Goal: Task Accomplishment & Management: Use online tool/utility

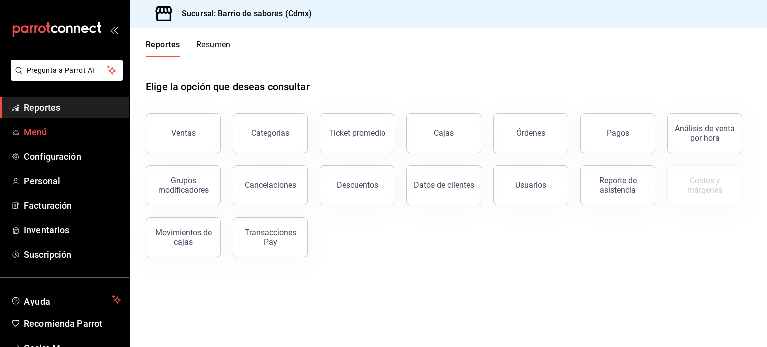
click at [48, 141] on link "Menú" at bounding box center [64, 131] width 129 height 21
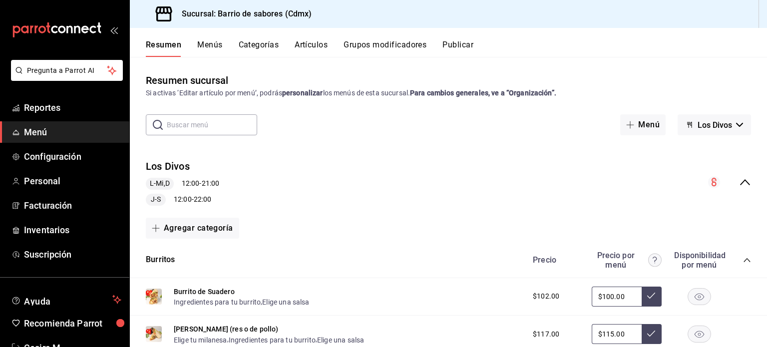
click at [322, 45] on button "Artículos" at bounding box center [311, 48] width 33 height 17
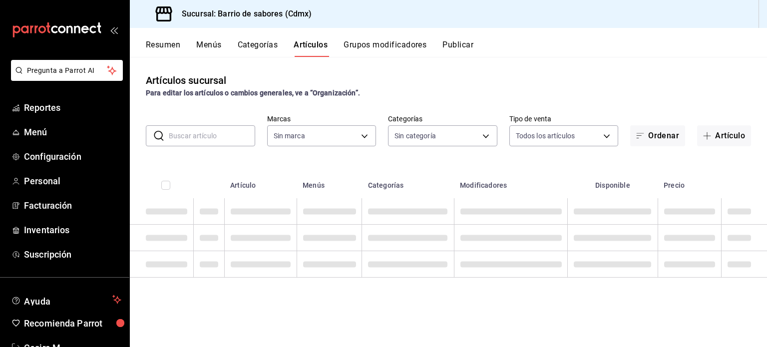
click at [184, 145] on input "text" at bounding box center [212, 136] width 86 height 20
type input "54170aec-8ed1-4a83-91d9-e61a2f809249,df7bfe38-4ce9-448d-a052-554b50023395,f231c…"
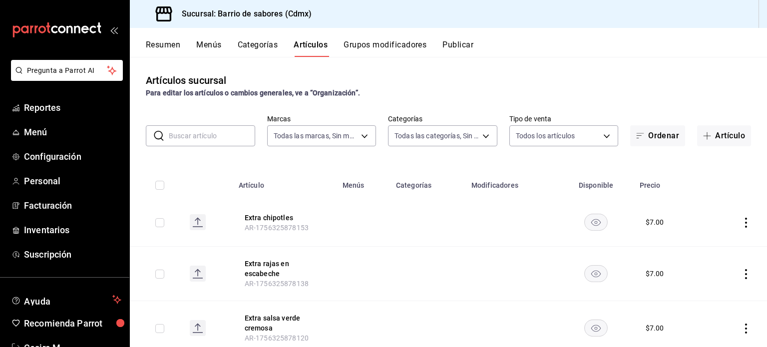
type input "d4f2c970-276d-471a-bc58-83fd5eec7f62,ac1f3768-58ea-4cf7-976a-fbc56a6832cd,56d72…"
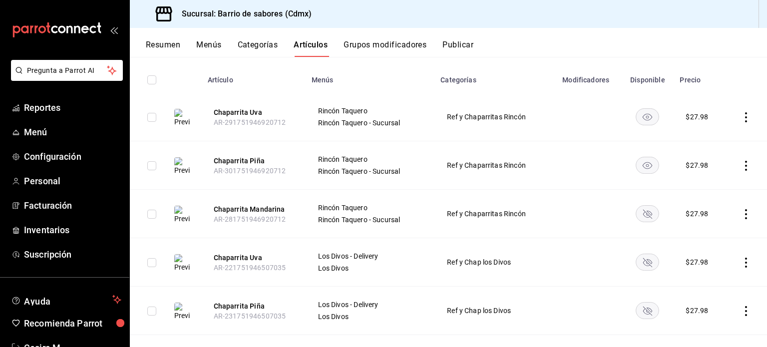
scroll to position [106, 0]
type input "chaparrita"
click at [648, 208] on rect "availability-product" at bounding box center [648, 213] width 23 height 16
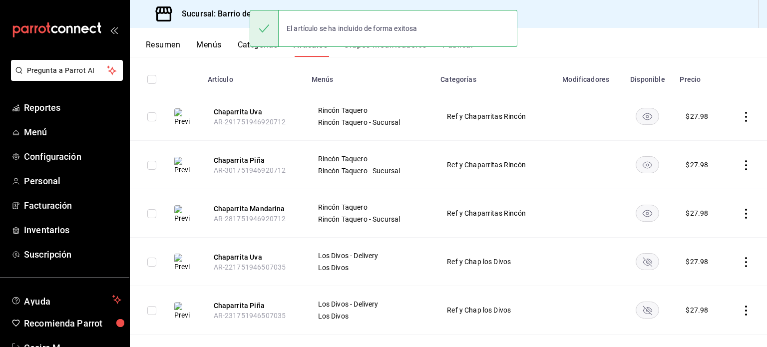
click at [642, 263] on rect "availability-product" at bounding box center [648, 261] width 23 height 16
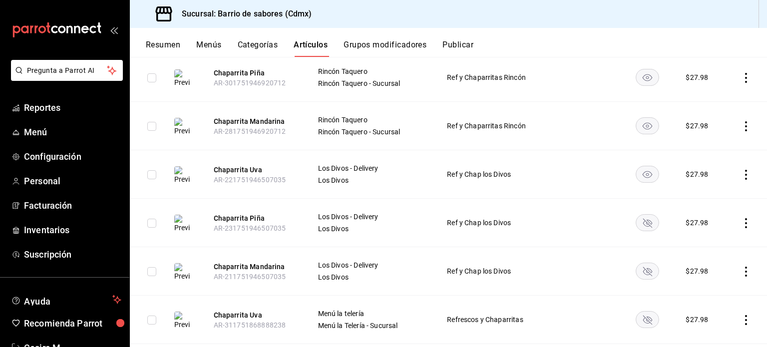
scroll to position [194, 0]
click at [647, 222] on icon "availability-product" at bounding box center [648, 222] width 9 height 9
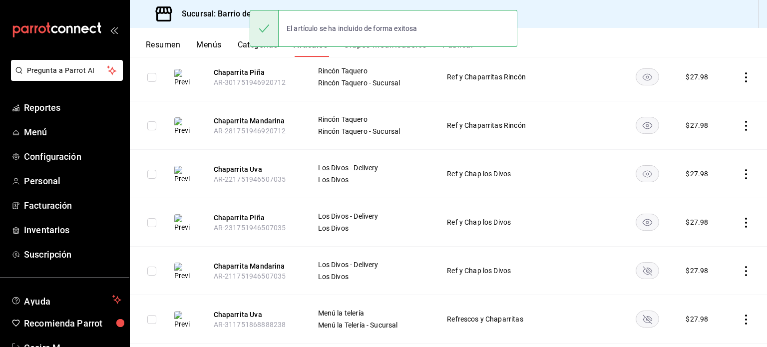
click at [643, 270] on rect "availability-product" at bounding box center [648, 270] width 23 height 16
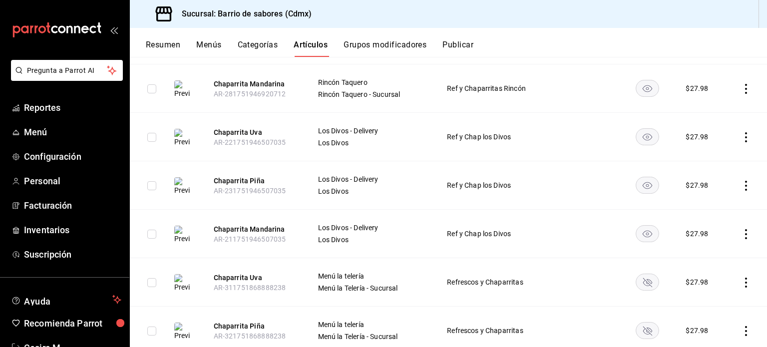
scroll to position [287, 0]
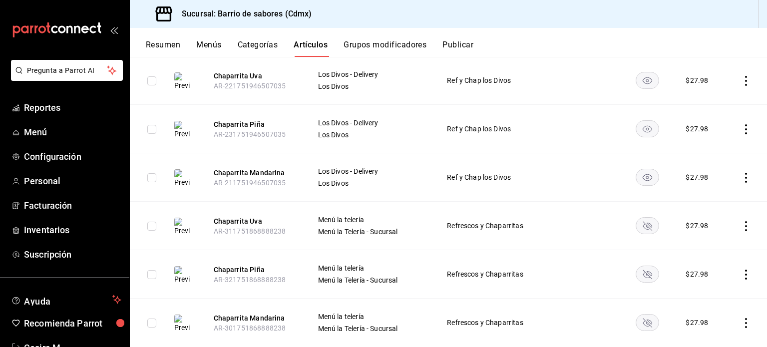
click at [642, 219] on rect "availability-product" at bounding box center [648, 225] width 23 height 16
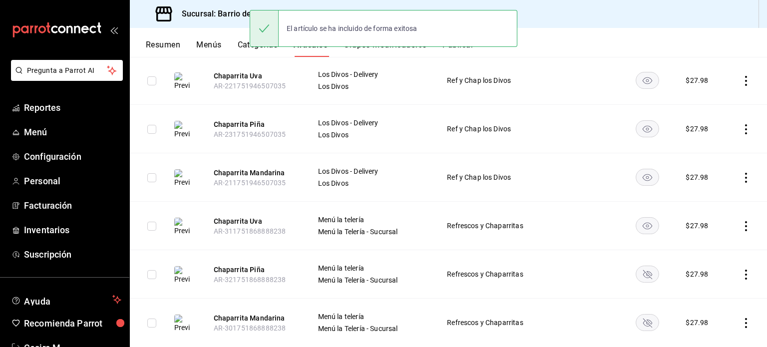
click at [640, 273] on rect "availability-product" at bounding box center [648, 274] width 23 height 16
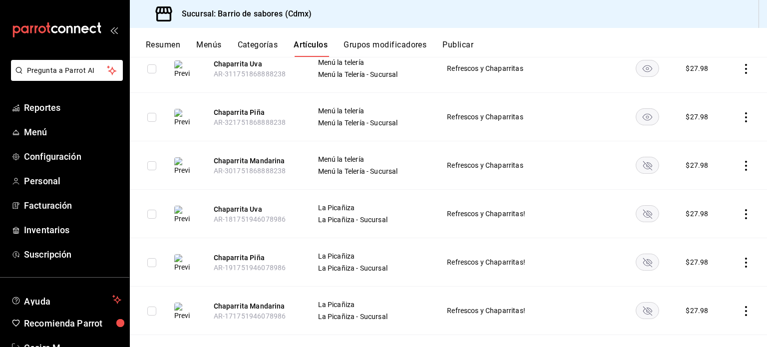
scroll to position [444, 0]
click at [638, 163] on rect "availability-product" at bounding box center [648, 166] width 23 height 16
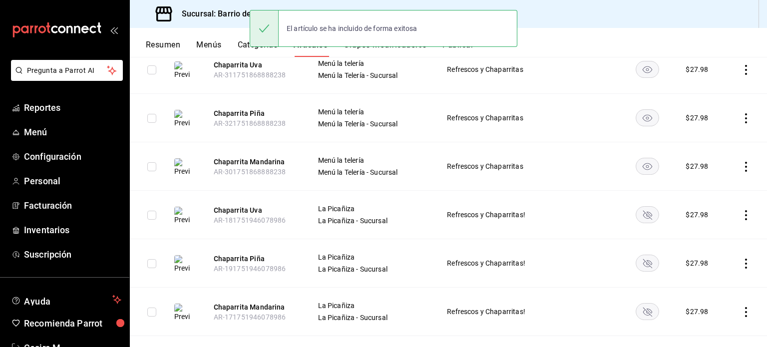
click at [640, 213] on rect "availability-product" at bounding box center [648, 214] width 23 height 16
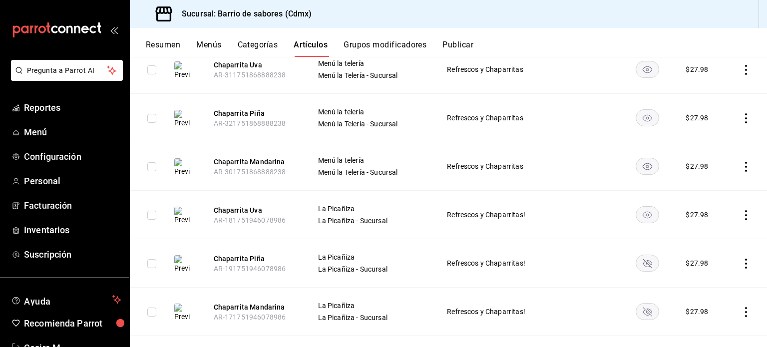
click at [645, 266] on rect "availability-product" at bounding box center [648, 263] width 23 height 16
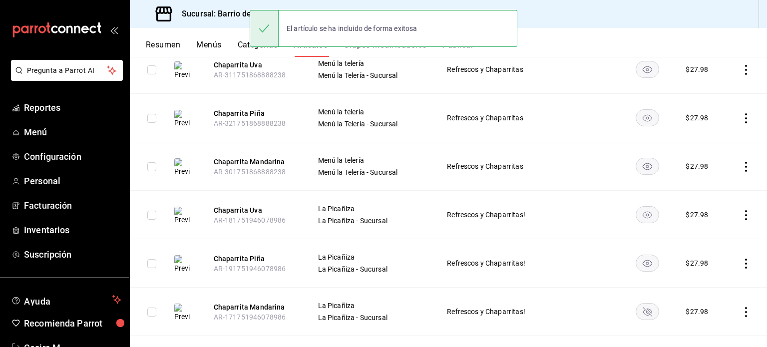
click at [645, 313] on rect "availability-product" at bounding box center [648, 311] width 23 height 16
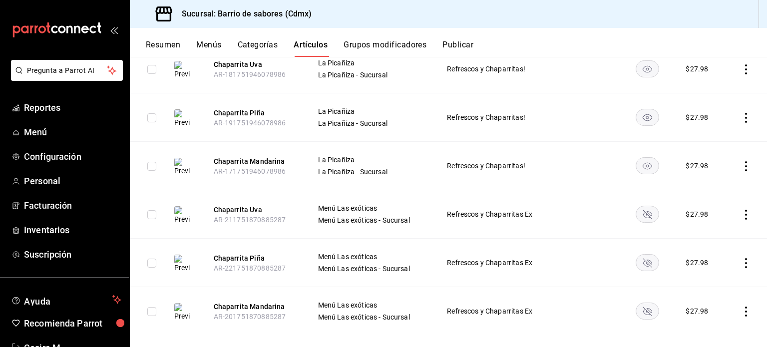
scroll to position [590, 0]
click at [645, 219] on rect "availability-product" at bounding box center [648, 214] width 23 height 16
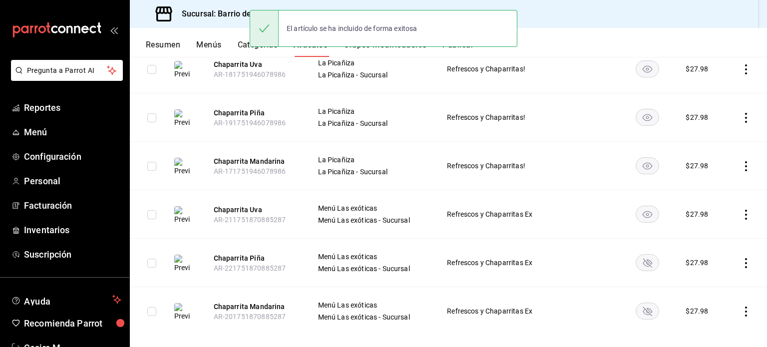
click at [641, 261] on rect "availability-product" at bounding box center [648, 262] width 23 height 16
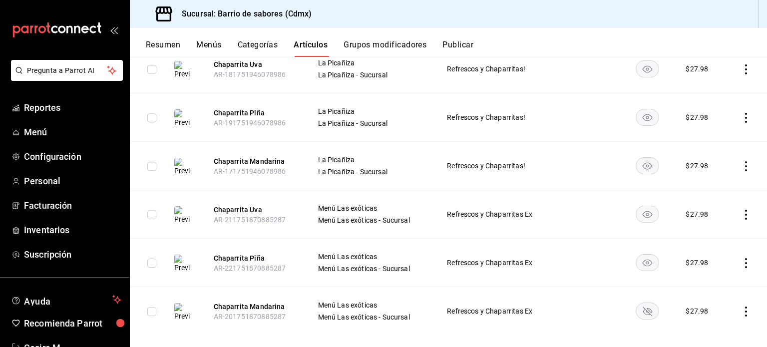
scroll to position [600, 0]
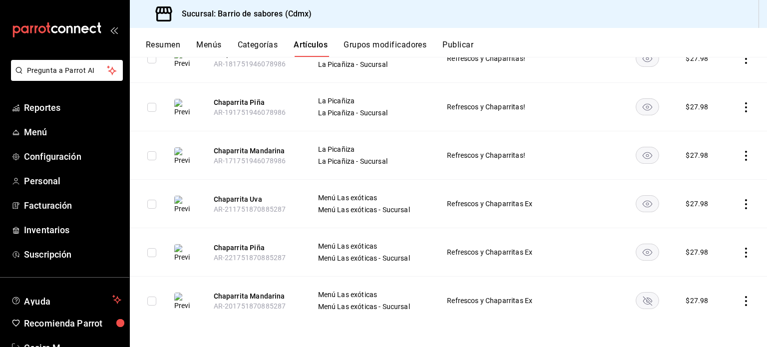
click at [640, 295] on rect "availability-product" at bounding box center [648, 300] width 23 height 16
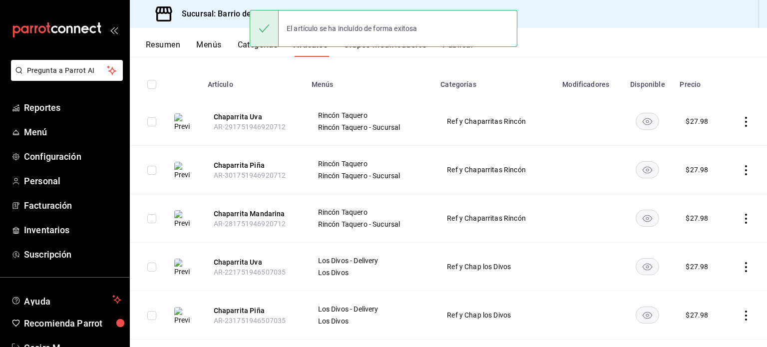
scroll to position [0, 0]
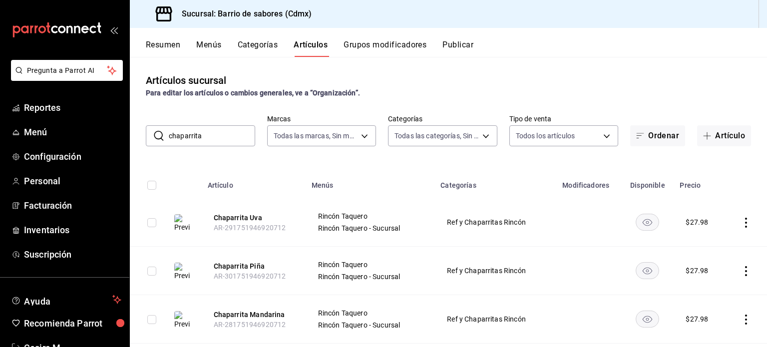
drag, startPoint x: 182, startPoint y: 43, endPoint x: 165, endPoint y: 49, distance: 17.4
click at [165, 49] on div "Resumen Menús Categorías Artículos Grupos modificadores Publicar" at bounding box center [457, 48] width 622 height 17
click at [165, 49] on button "Resumen" at bounding box center [163, 48] width 34 height 17
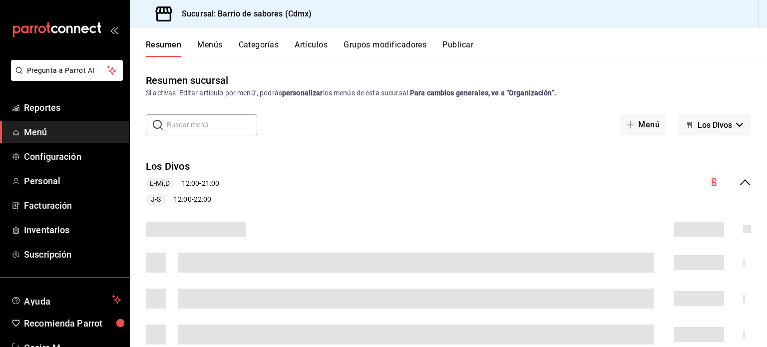
click at [713, 127] on span "Los Divos" at bounding box center [715, 124] width 34 height 9
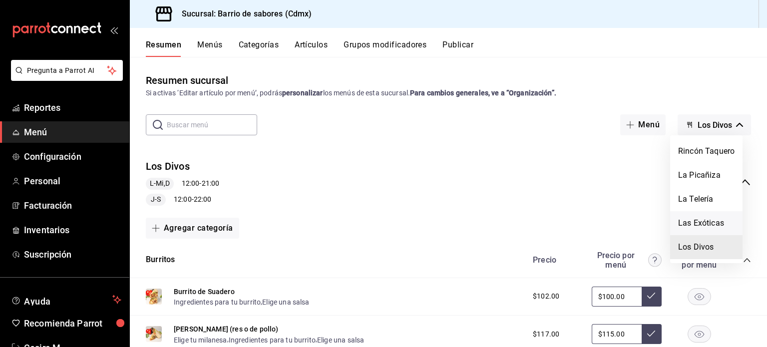
click at [710, 219] on li "Las Exóticas" at bounding box center [707, 223] width 72 height 24
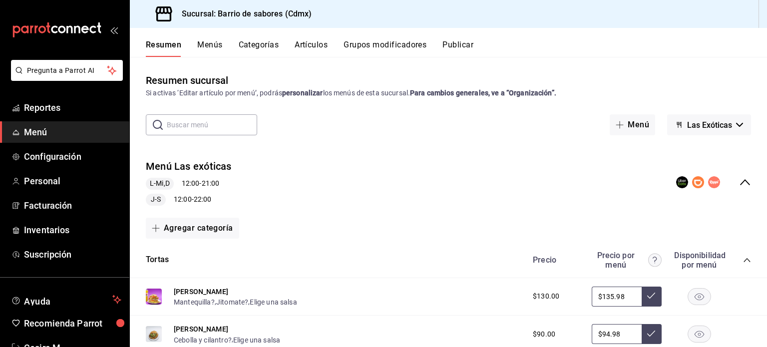
click at [713, 133] on button "Las Exóticas" at bounding box center [710, 124] width 84 height 21
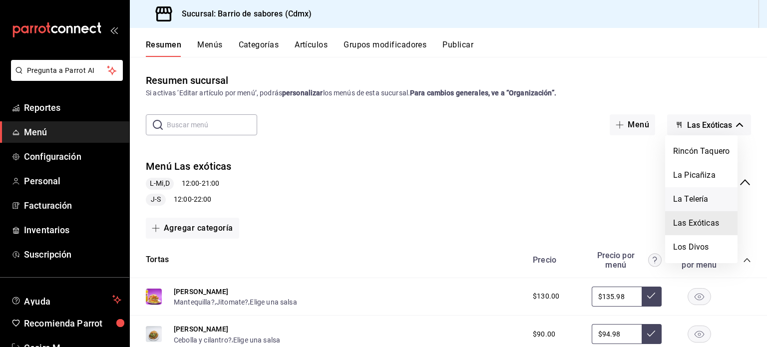
click at [718, 204] on li "La Telería" at bounding box center [702, 199] width 72 height 24
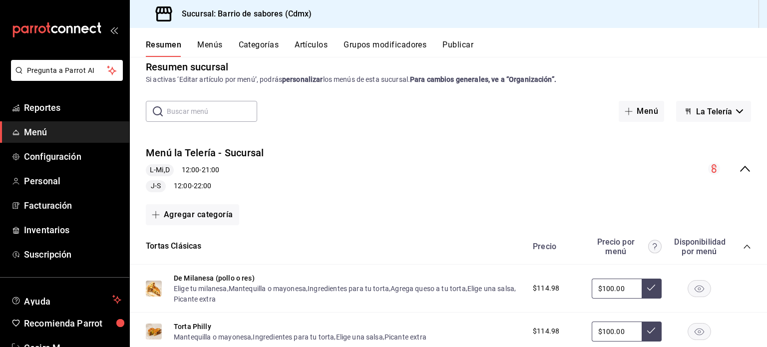
scroll to position [14, 0]
click at [741, 173] on icon "collapse-menu-row" at bounding box center [745, 168] width 12 height 12
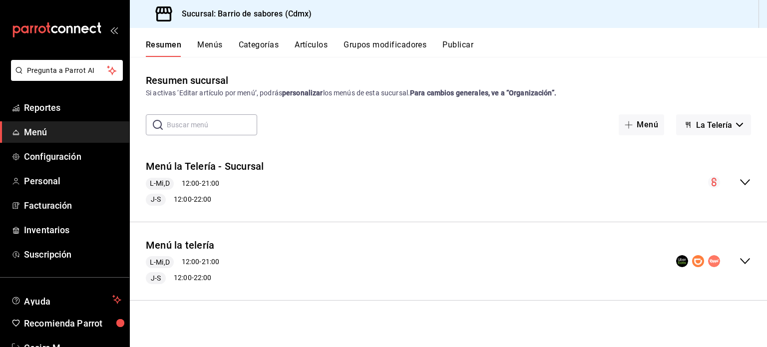
scroll to position [0, 0]
click at [741, 258] on icon "collapse-menu-row" at bounding box center [745, 261] width 10 height 6
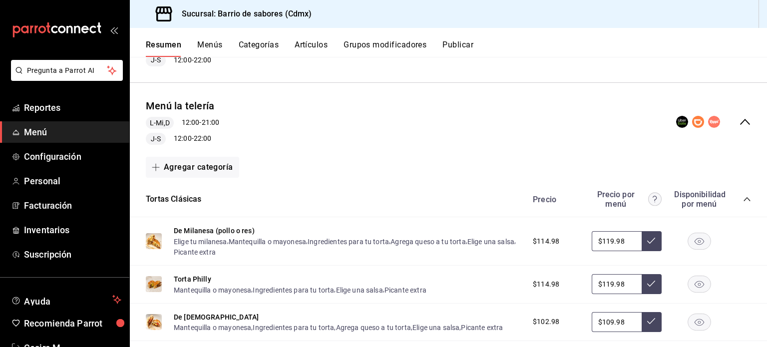
scroll to position [138, 0]
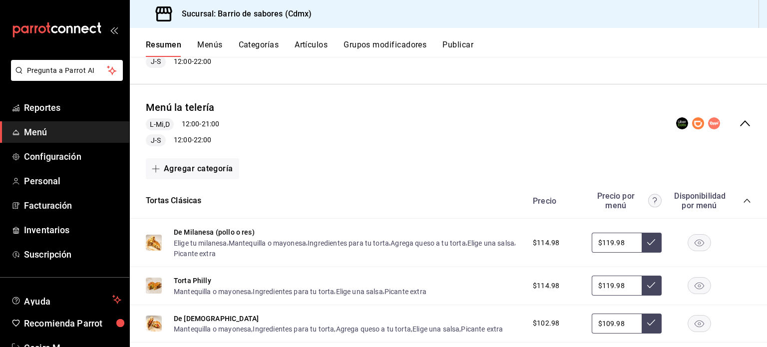
click at [693, 245] on rect "button" at bounding box center [700, 243] width 23 height 16
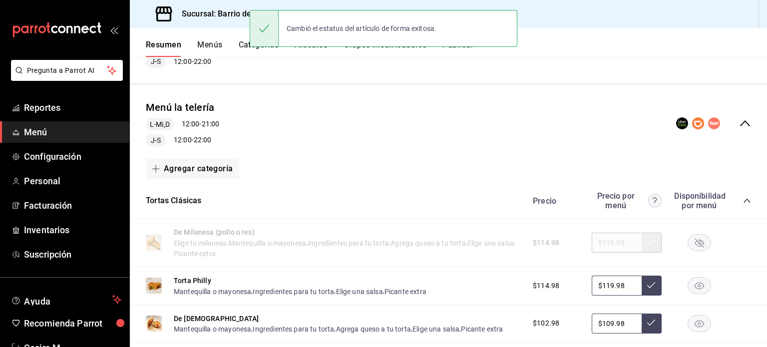
click at [693, 245] on rect "button" at bounding box center [700, 243] width 23 height 16
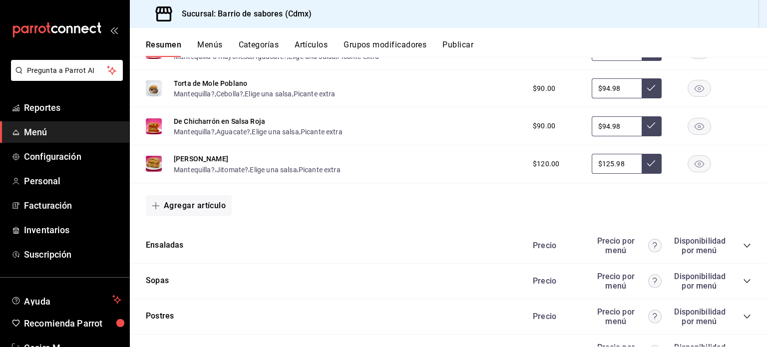
scroll to position [996, 0]
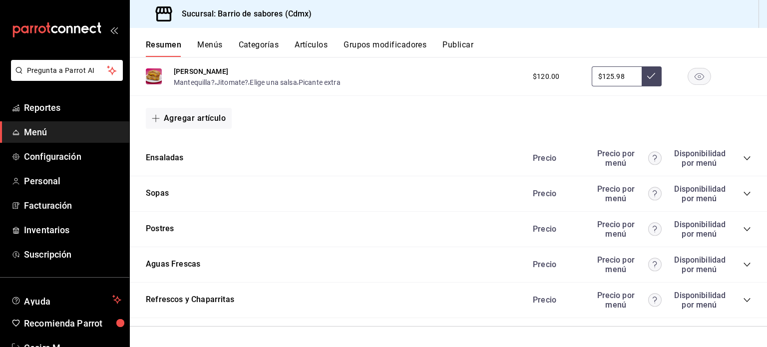
click at [734, 299] on div "Precio Precio por menú Disponibilidad por menú" at bounding box center [637, 300] width 228 height 19
click at [743, 301] on icon "collapse-category-row" at bounding box center [747, 300] width 8 height 8
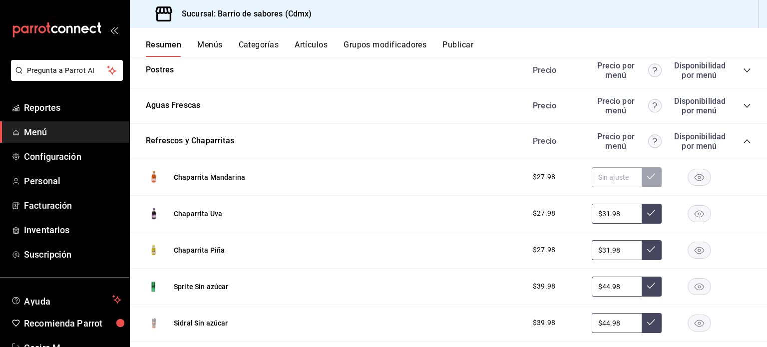
scroll to position [1153, 0]
click at [696, 175] on rect "button" at bounding box center [700, 177] width 23 height 16
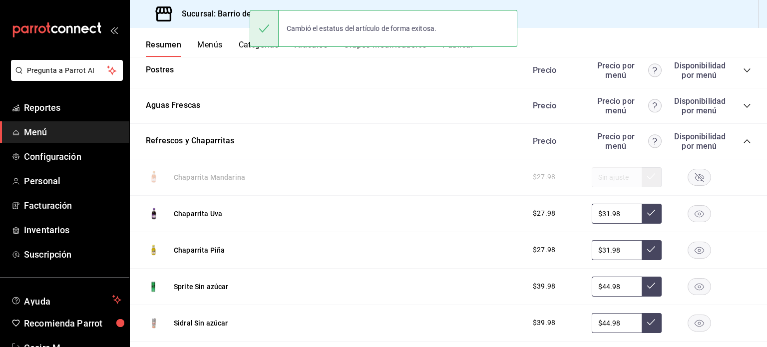
click at [694, 217] on rect "button" at bounding box center [700, 213] width 23 height 16
click at [690, 253] on rect "button" at bounding box center [700, 250] width 23 height 16
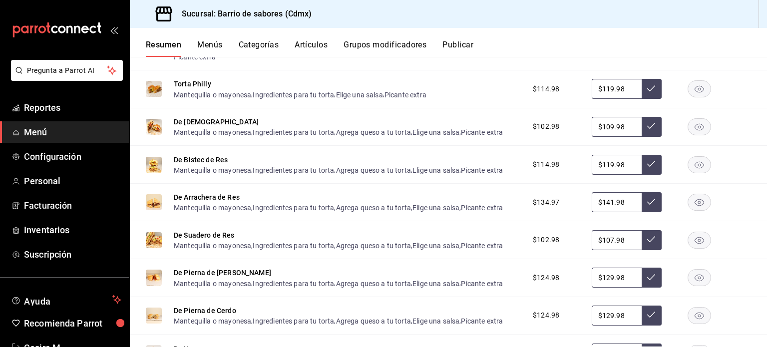
scroll to position [0, 0]
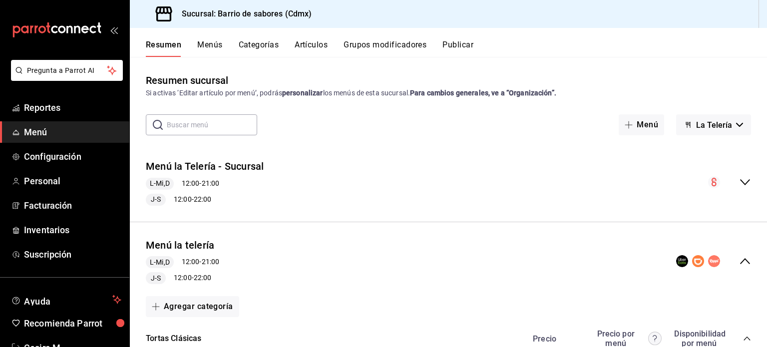
click at [699, 125] on span "La Telería" at bounding box center [715, 124] width 36 height 9
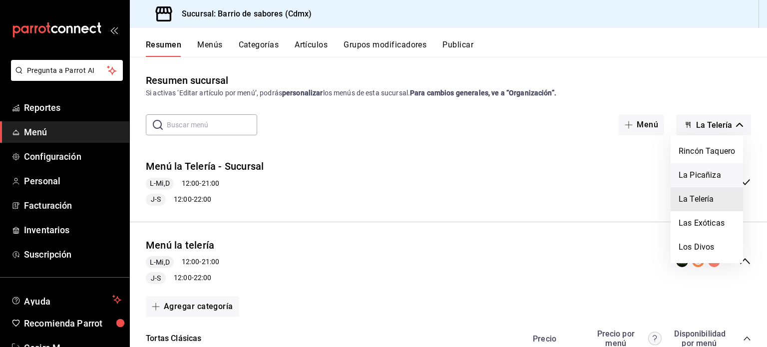
click at [717, 168] on li "La Picañiza" at bounding box center [707, 175] width 72 height 24
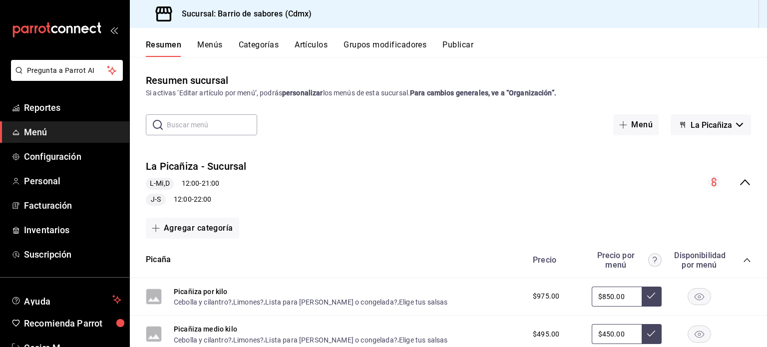
click at [739, 180] on icon "collapse-menu-row" at bounding box center [745, 182] width 12 height 12
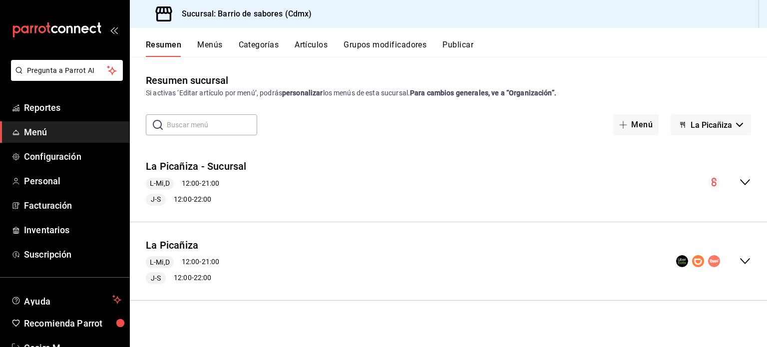
click at [745, 266] on icon "collapse-menu-row" at bounding box center [745, 261] width 12 height 12
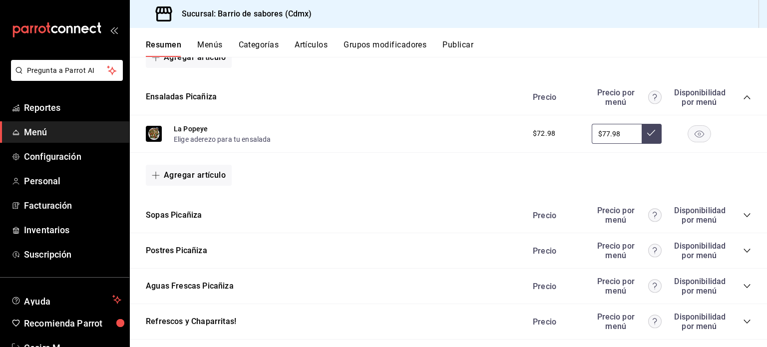
scroll to position [496, 0]
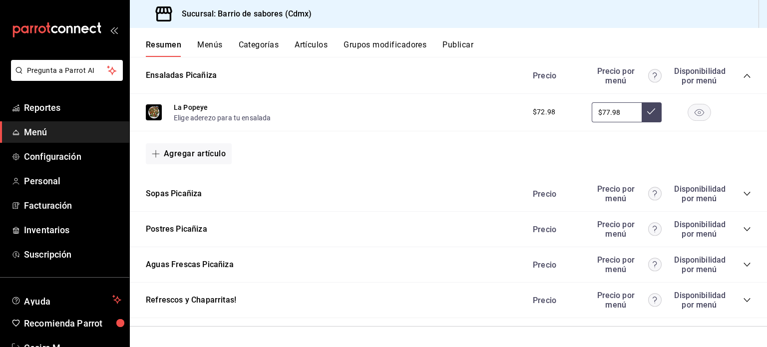
click at [743, 304] on icon "collapse-category-row" at bounding box center [747, 300] width 8 height 8
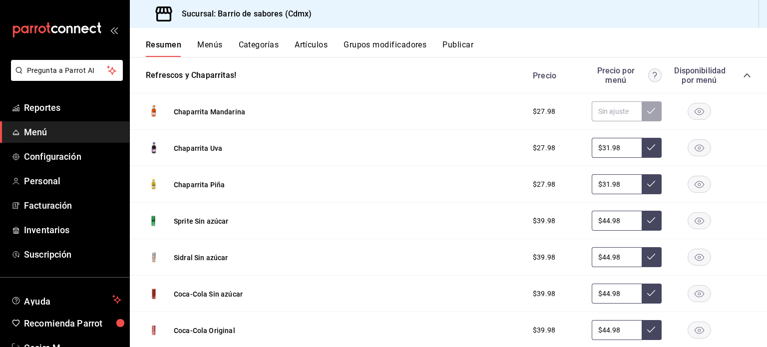
scroll to position [719, 0]
click at [692, 145] on rect "button" at bounding box center [700, 148] width 23 height 16
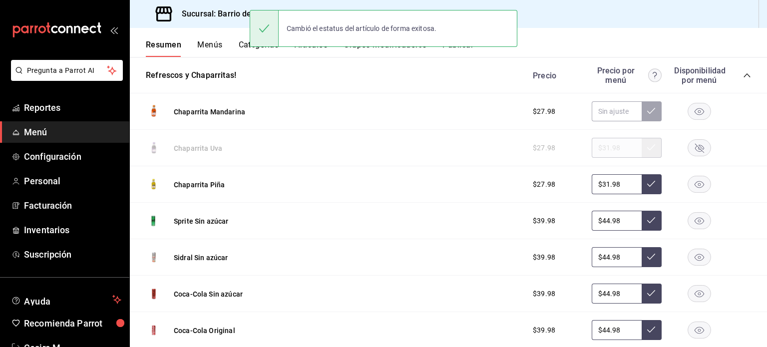
click at [693, 117] on rect "button" at bounding box center [700, 111] width 23 height 16
click at [697, 187] on rect "button" at bounding box center [700, 184] width 23 height 16
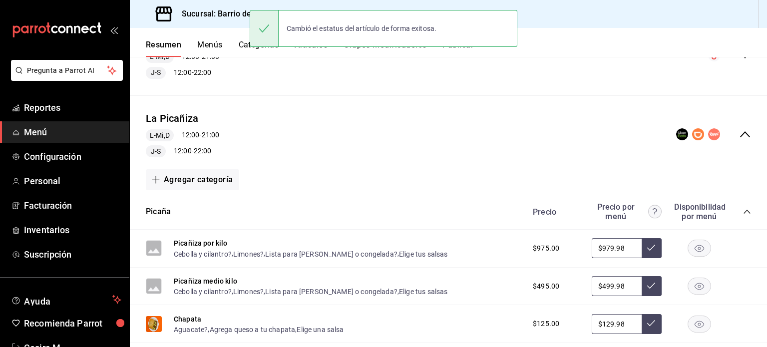
scroll to position [0, 0]
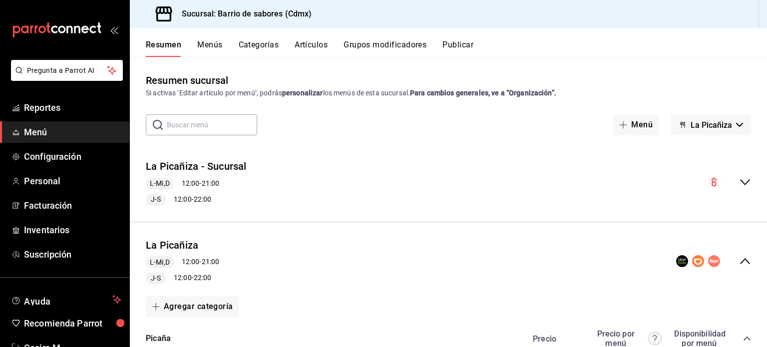
click at [720, 116] on button "La Picañiza" at bounding box center [711, 124] width 80 height 21
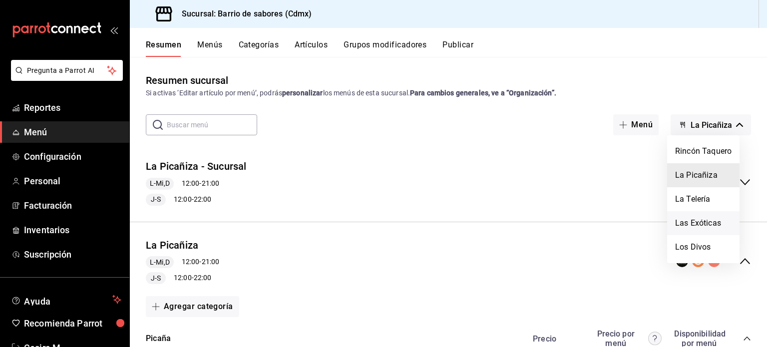
click at [711, 226] on li "Las Exóticas" at bounding box center [704, 223] width 72 height 24
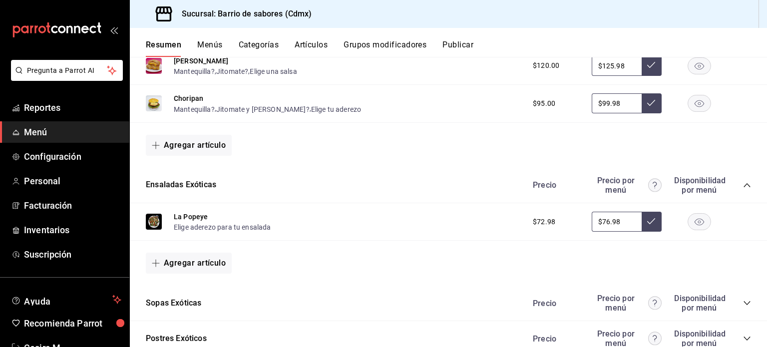
scroll to position [609, 0]
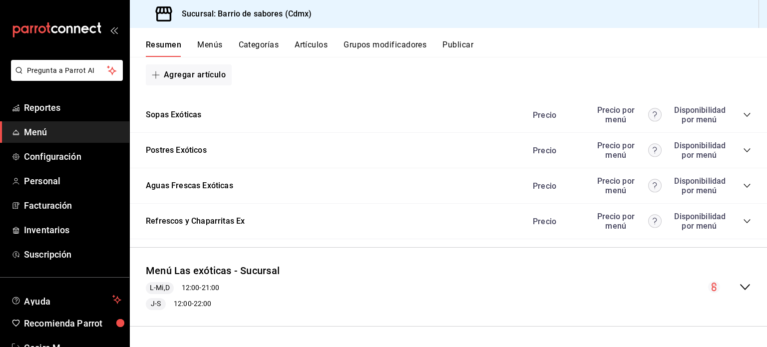
click at [744, 223] on icon "collapse-category-row" at bounding box center [747, 221] width 6 height 4
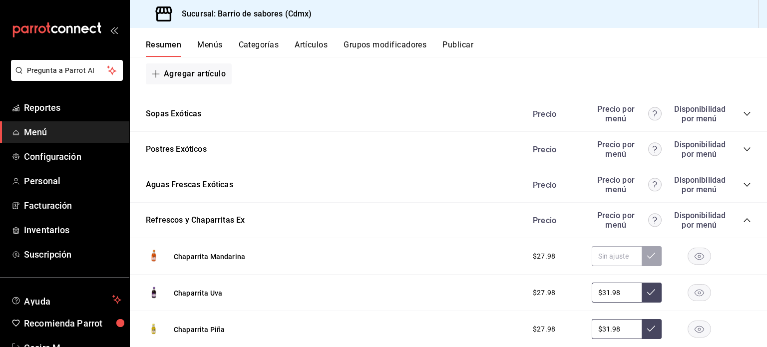
click at [694, 261] on rect "button" at bounding box center [700, 256] width 23 height 16
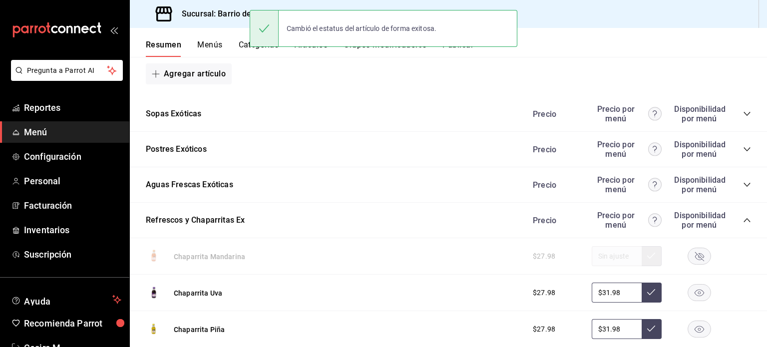
click at [694, 293] on rect "button" at bounding box center [700, 293] width 23 height 16
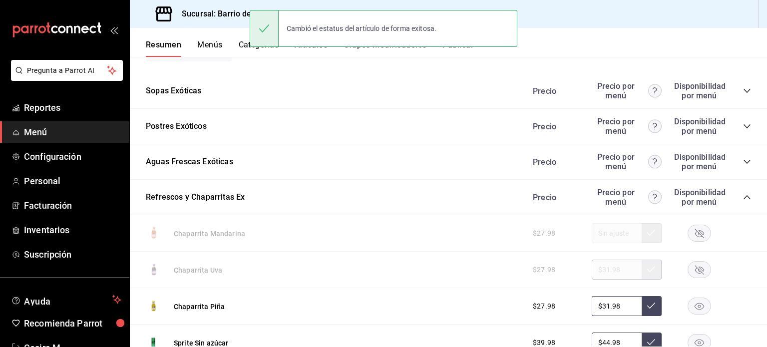
scroll to position [643, 0]
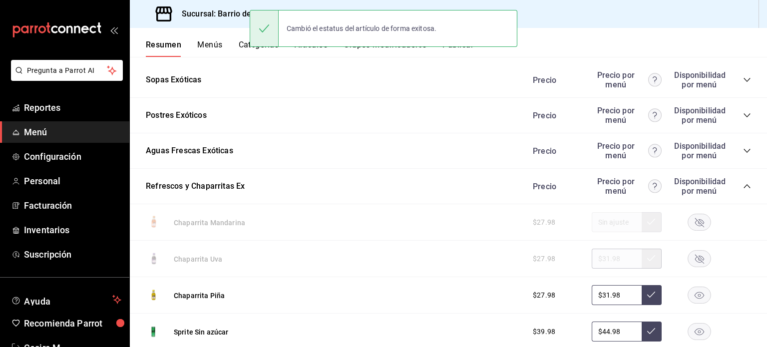
click at [693, 302] on rect "button" at bounding box center [700, 295] width 23 height 16
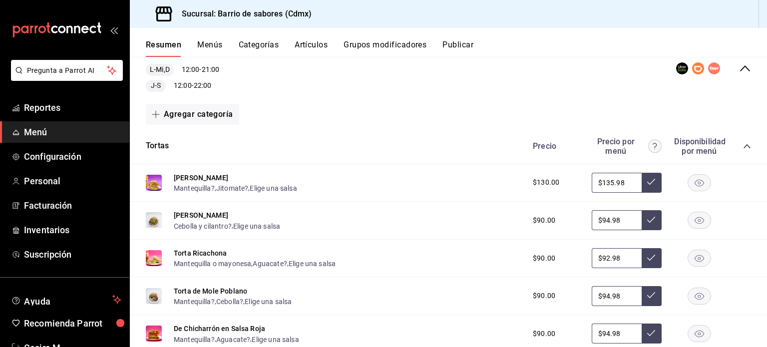
scroll to position [0, 0]
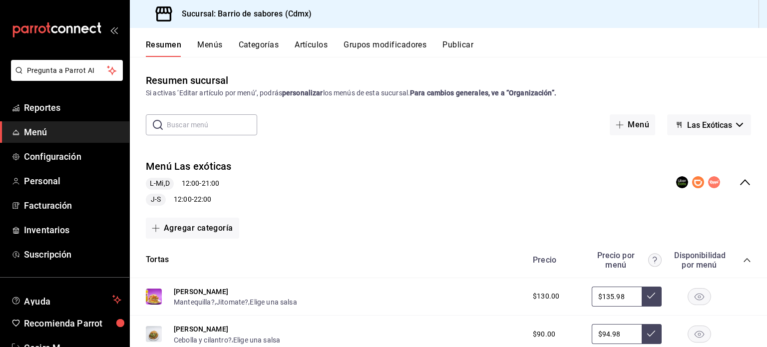
click at [733, 131] on button "Las Exóticas" at bounding box center [710, 124] width 84 height 21
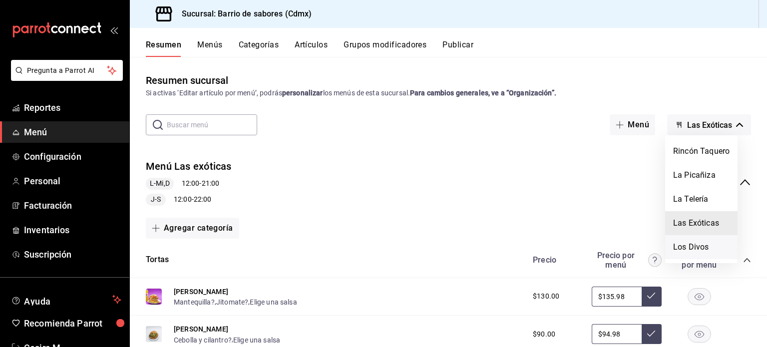
click at [703, 252] on li "Los Divos" at bounding box center [702, 247] width 72 height 24
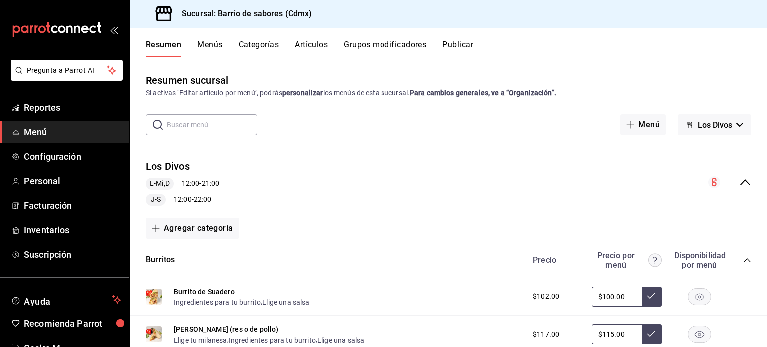
click at [740, 181] on icon "collapse-menu-row" at bounding box center [745, 182] width 10 height 6
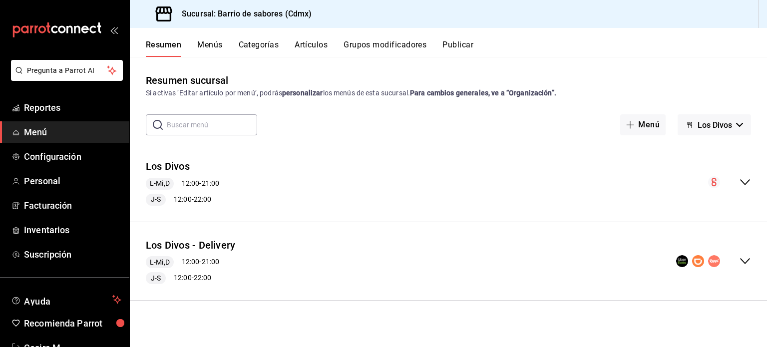
click at [744, 267] on div "Los Divos - Delivery L-Mi,D 12:00 - 21:00 J-S 12:00 - 22:00" at bounding box center [449, 261] width 638 height 62
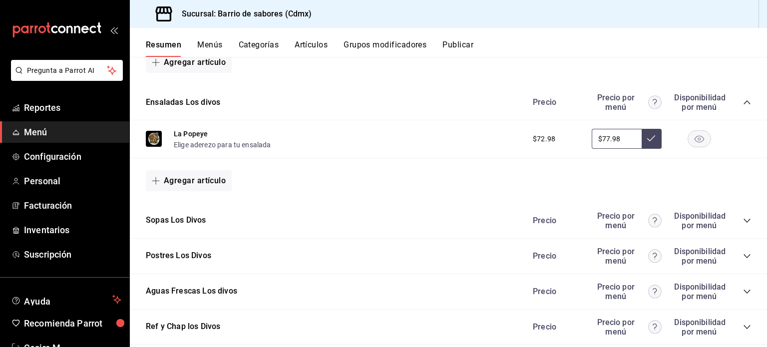
scroll to position [647, 0]
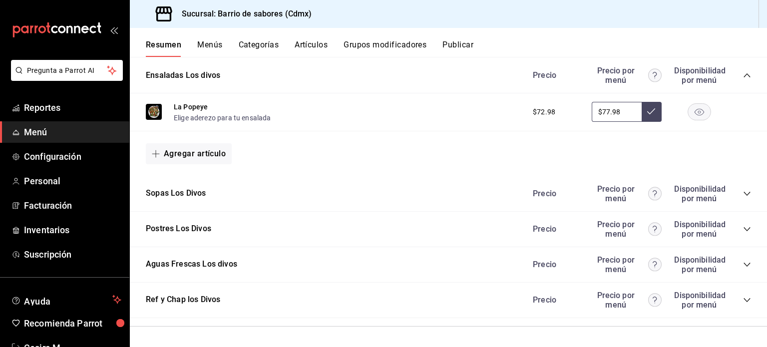
click at [743, 302] on icon "collapse-category-row" at bounding box center [747, 300] width 8 height 8
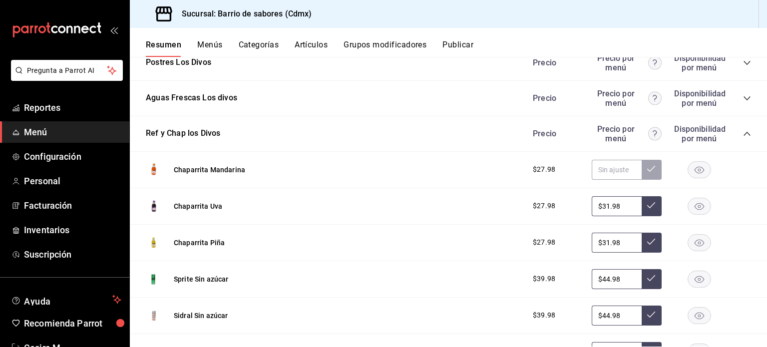
scroll to position [813, 0]
click at [694, 168] on rect "button" at bounding box center [700, 169] width 23 height 16
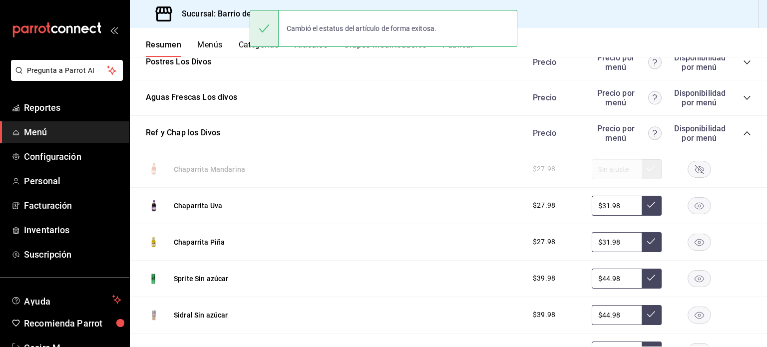
click at [692, 206] on rect "button" at bounding box center [700, 205] width 23 height 16
click at [689, 249] on rect "button" at bounding box center [700, 242] width 23 height 16
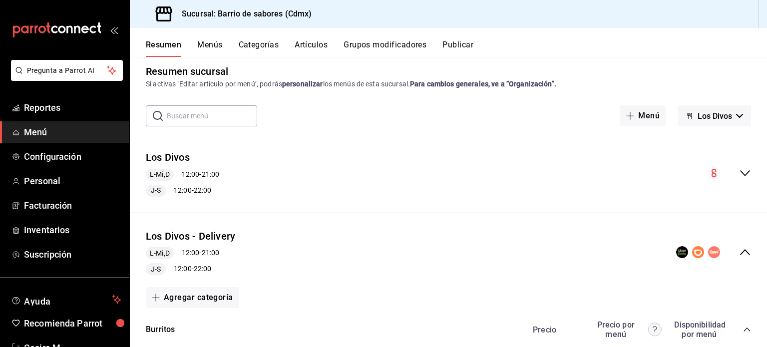
scroll to position [0, 0]
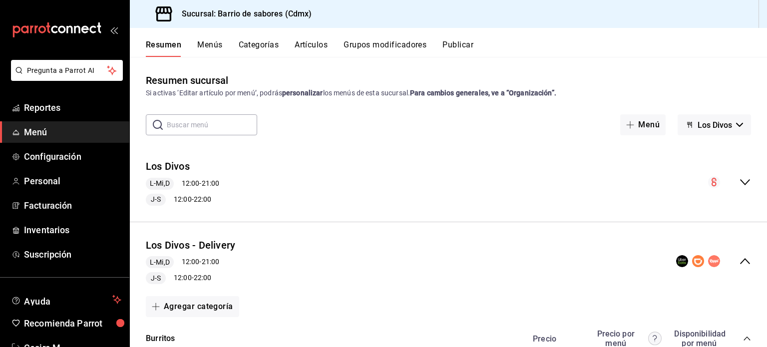
click at [324, 46] on button "Artículos" at bounding box center [311, 48] width 33 height 17
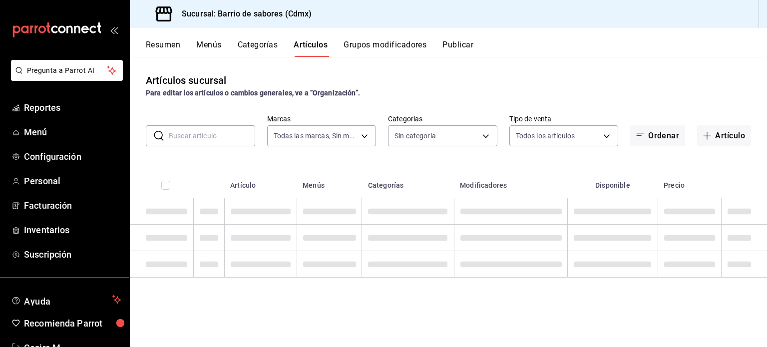
type input "54170aec-8ed1-4a83-91d9-e61a2f809249,df7bfe38-4ce9-448d-a052-554b50023395,f231c…"
type input "d4f2c970-276d-471a-bc58-83fd5eec7f62,ac1f3768-58ea-4cf7-976a-fbc56a6832cd,56d72…"
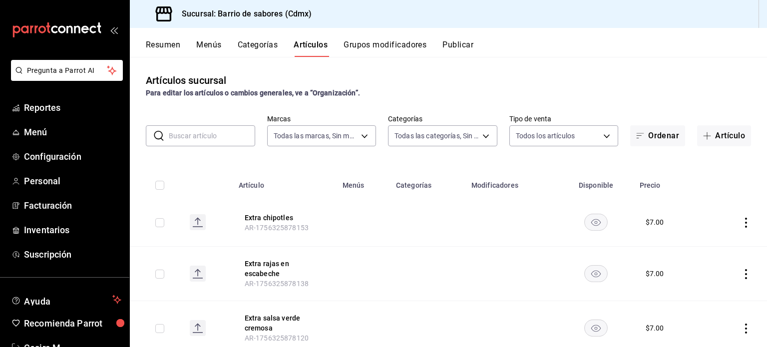
click at [459, 53] on button "Publicar" at bounding box center [458, 48] width 31 height 17
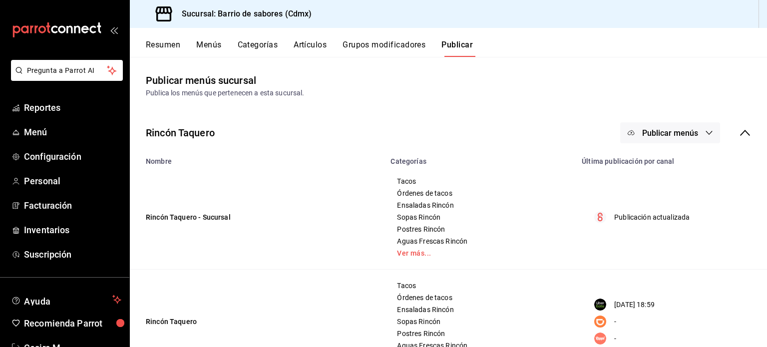
click at [696, 128] on button "Publicar menús" at bounding box center [671, 132] width 100 height 21
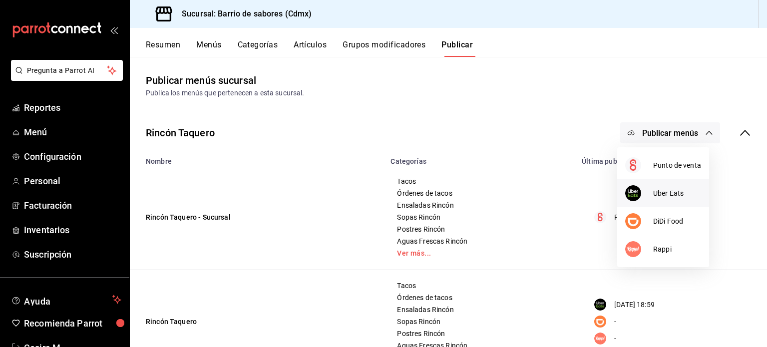
click at [691, 193] on span "Uber Eats" at bounding box center [678, 193] width 48 height 10
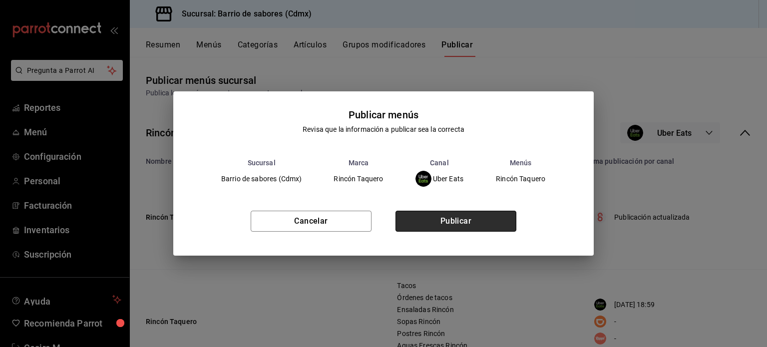
click at [497, 229] on button "Publicar" at bounding box center [456, 221] width 121 height 21
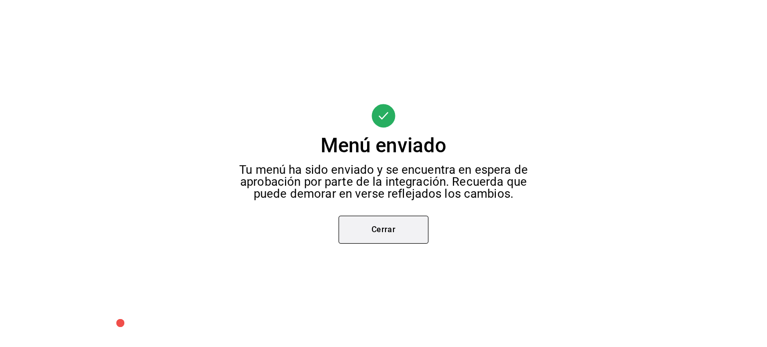
click at [407, 222] on button "Cerrar" at bounding box center [384, 230] width 90 height 28
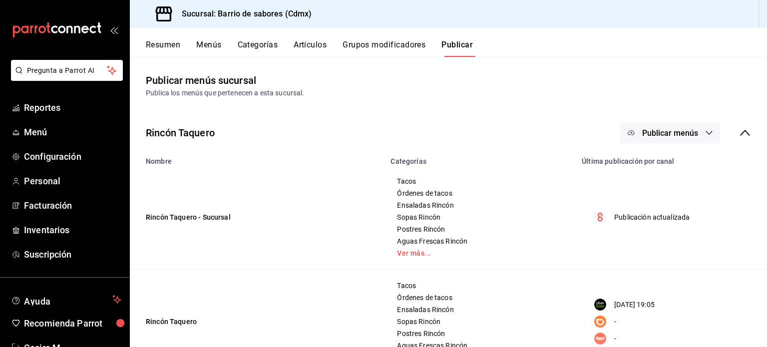
click at [693, 131] on button "Publicar menús" at bounding box center [671, 132] width 100 height 21
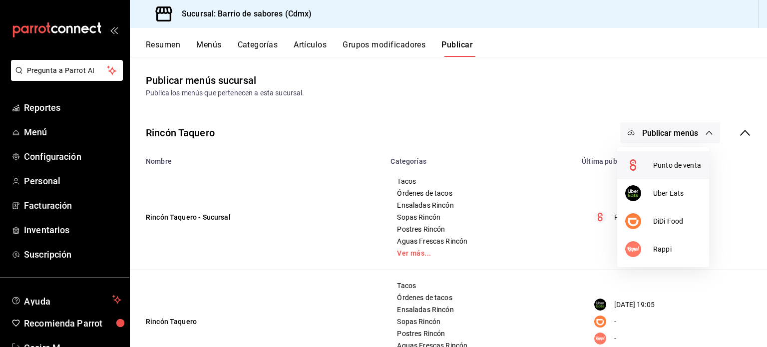
click at [685, 157] on li "Punto de venta" at bounding box center [664, 165] width 92 height 28
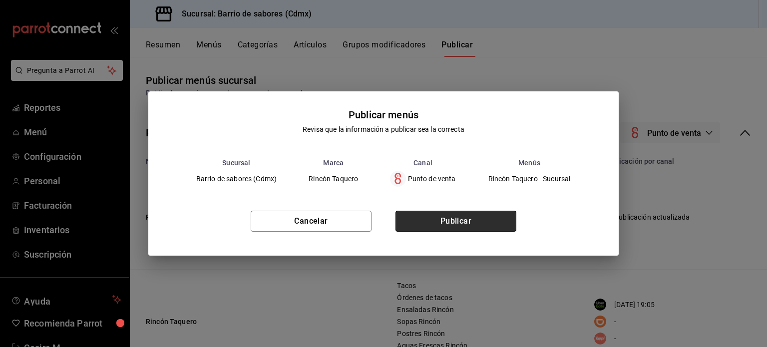
click at [493, 220] on button "Publicar" at bounding box center [456, 221] width 121 height 21
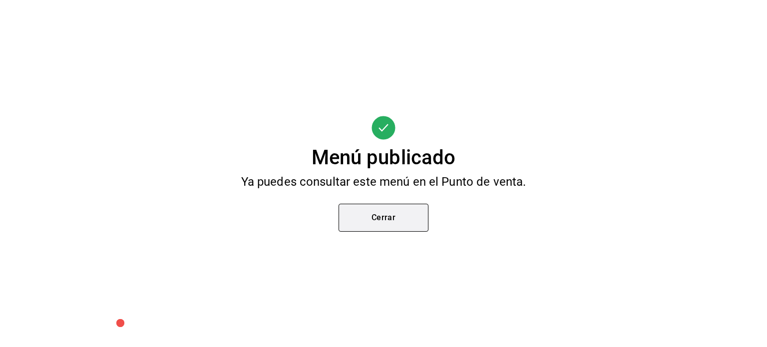
click at [393, 210] on button "Cerrar" at bounding box center [384, 218] width 90 height 28
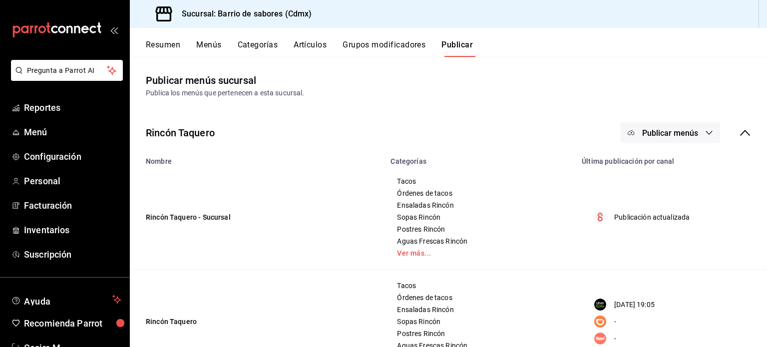
click at [739, 129] on icon at bounding box center [745, 133] width 12 height 12
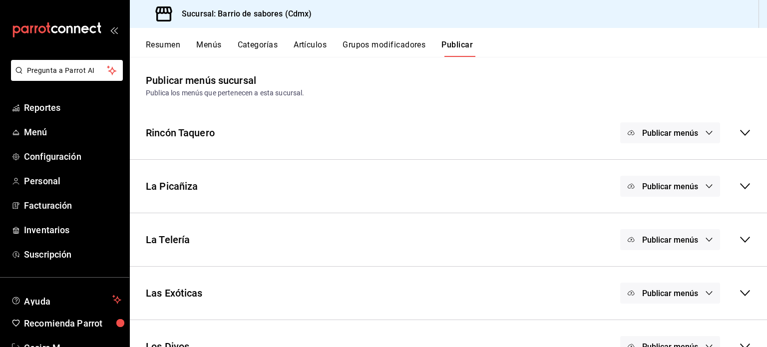
click at [705, 187] on icon "button" at bounding box center [709, 186] width 8 height 8
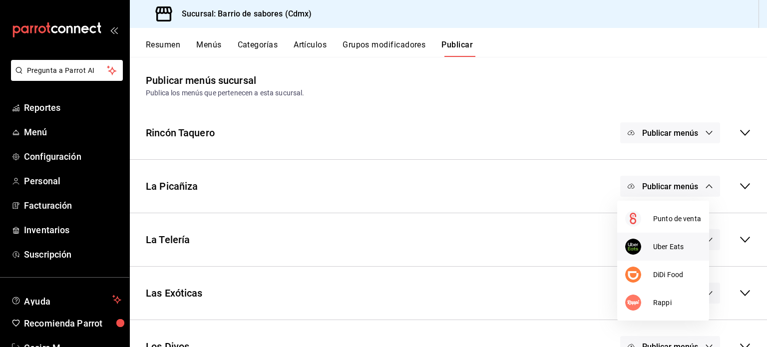
click at [679, 242] on span "Uber Eats" at bounding box center [678, 247] width 48 height 10
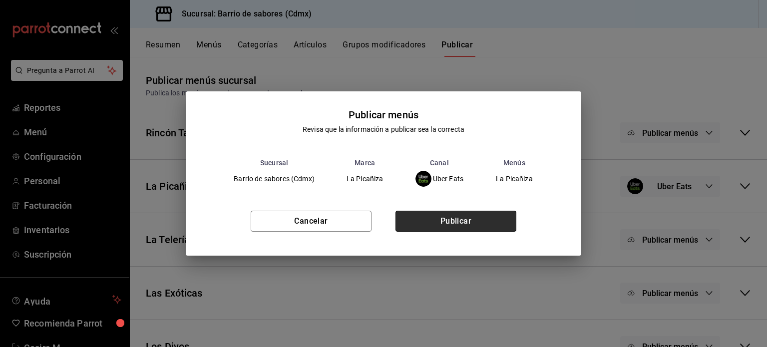
click at [501, 223] on button "Publicar" at bounding box center [456, 221] width 121 height 21
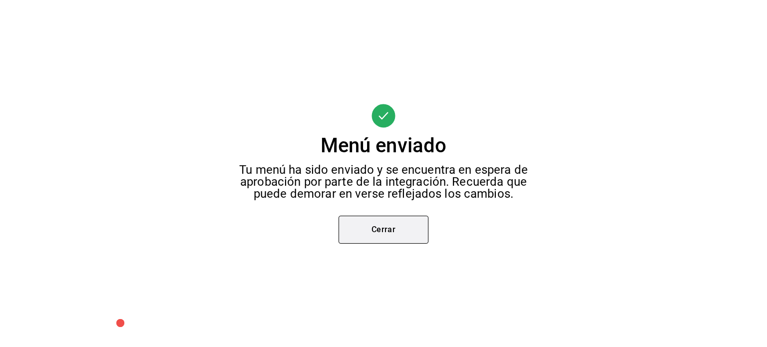
click at [395, 224] on button "Cerrar" at bounding box center [384, 230] width 90 height 28
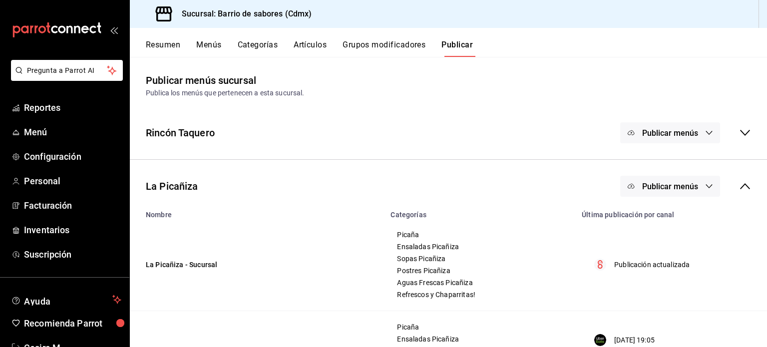
click at [745, 193] on div "La Picañiza Publicar menús" at bounding box center [449, 186] width 638 height 37
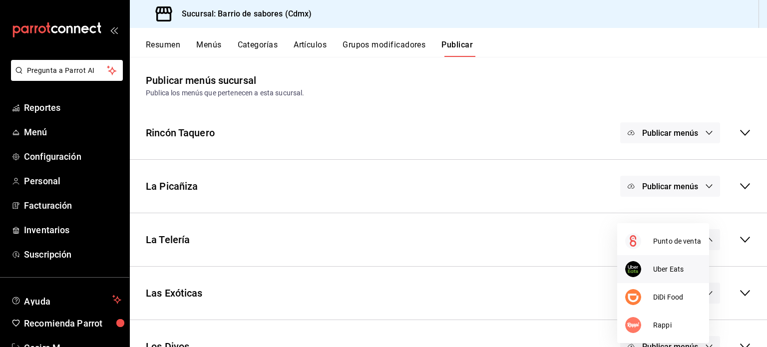
click at [676, 273] on span "Uber Eats" at bounding box center [678, 269] width 48 height 10
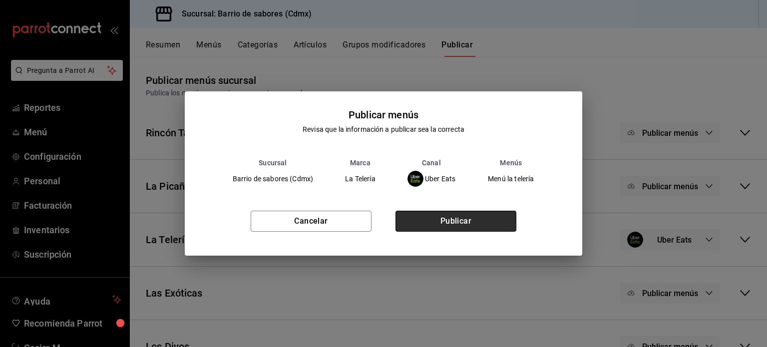
click at [482, 220] on button "Publicar" at bounding box center [456, 221] width 121 height 21
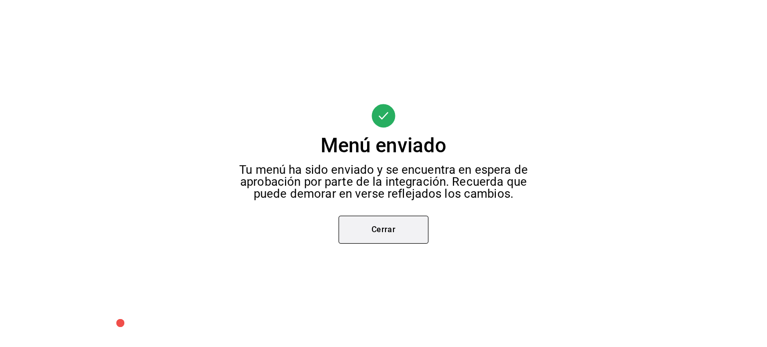
scroll to position [52, 0]
click at [372, 229] on button "Cerrar" at bounding box center [384, 230] width 90 height 28
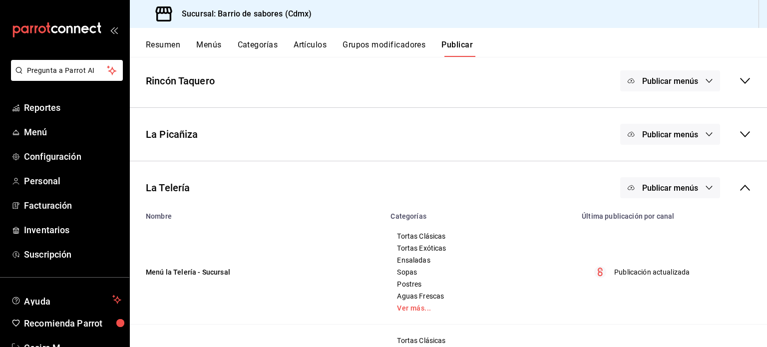
click at [689, 183] on span "Publicar menús" at bounding box center [671, 187] width 56 height 9
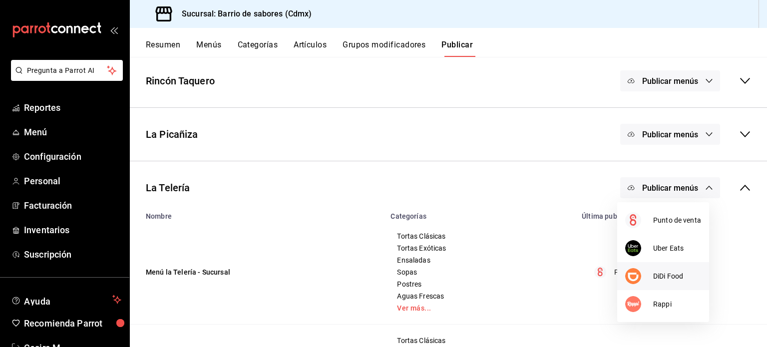
click at [681, 269] on li "DiDi Food" at bounding box center [664, 276] width 92 height 28
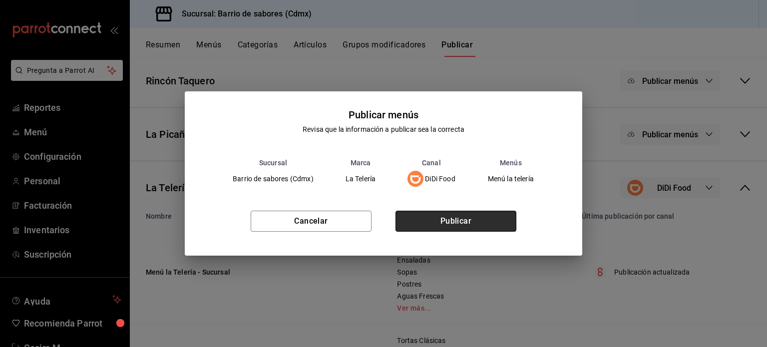
click at [506, 221] on button "Publicar" at bounding box center [456, 221] width 121 height 21
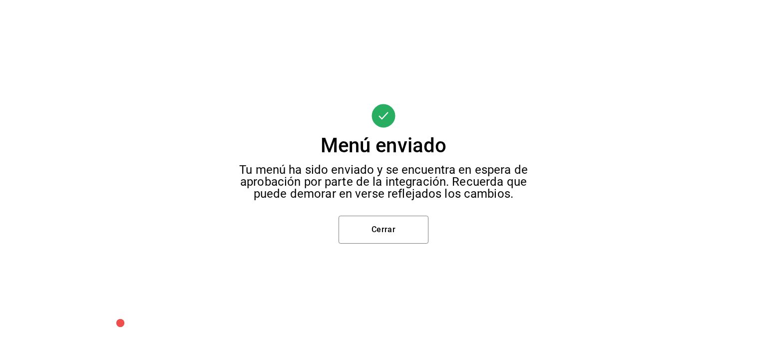
scroll to position [40, 0]
click at [401, 233] on button "Cerrar" at bounding box center [384, 230] width 90 height 28
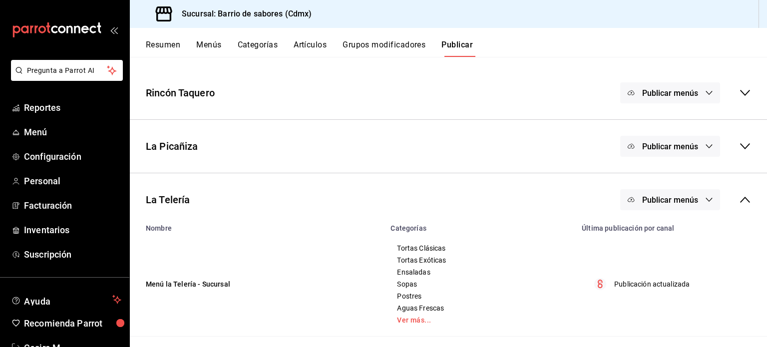
scroll to position [52, 0]
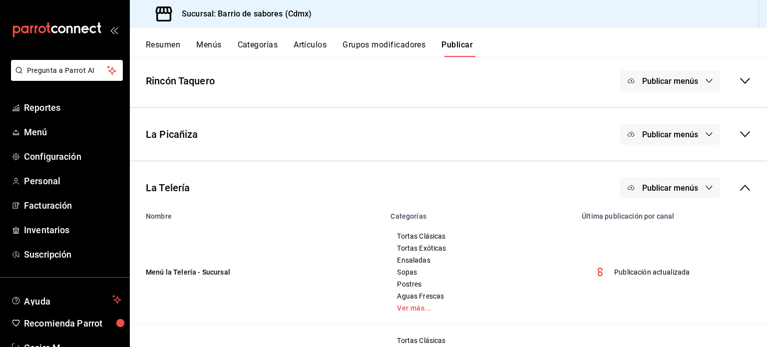
click at [680, 185] on span "Publicar menús" at bounding box center [671, 187] width 56 height 9
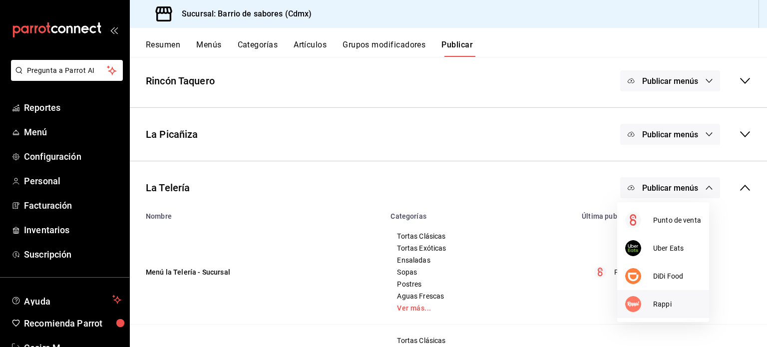
click at [656, 308] on span "Rappi" at bounding box center [678, 304] width 48 height 10
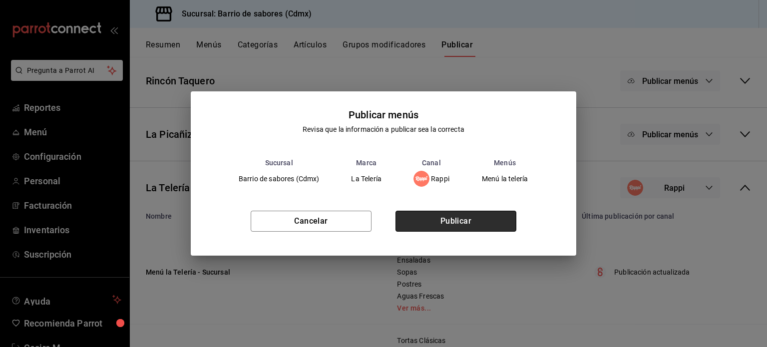
click at [474, 221] on button "Publicar" at bounding box center [456, 221] width 121 height 21
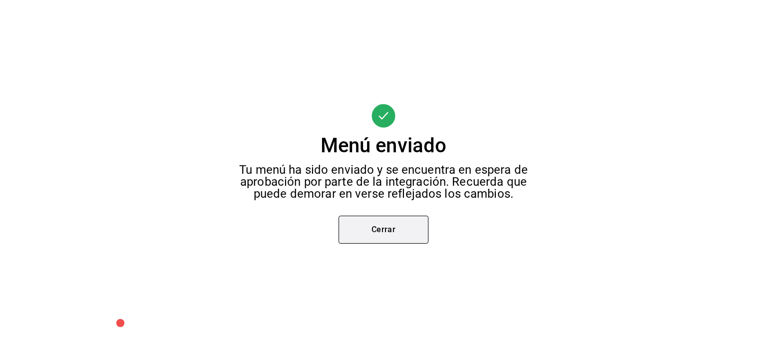
click at [384, 223] on button "Cerrar" at bounding box center [384, 230] width 90 height 28
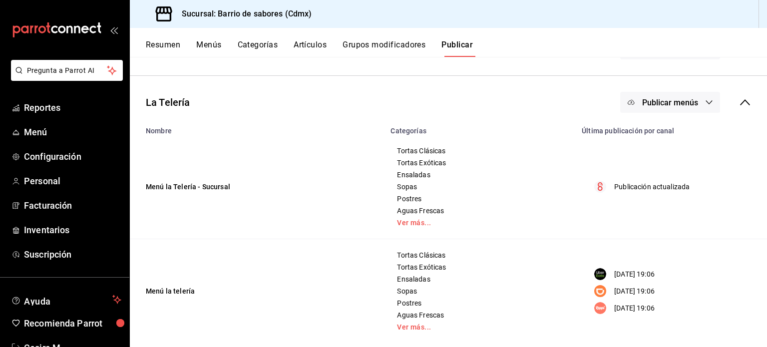
scroll to position [256, 0]
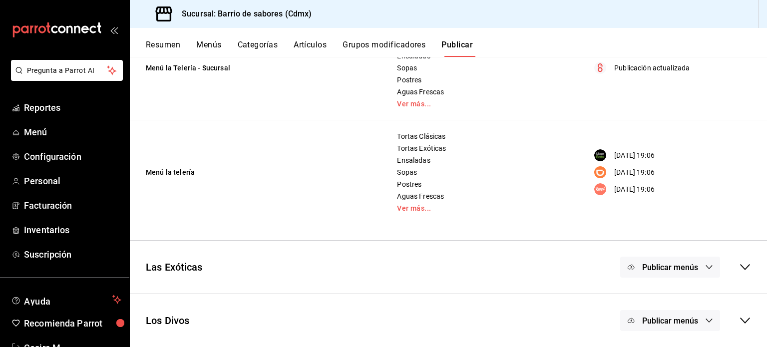
click at [699, 274] on button "Publicar menús" at bounding box center [671, 267] width 100 height 21
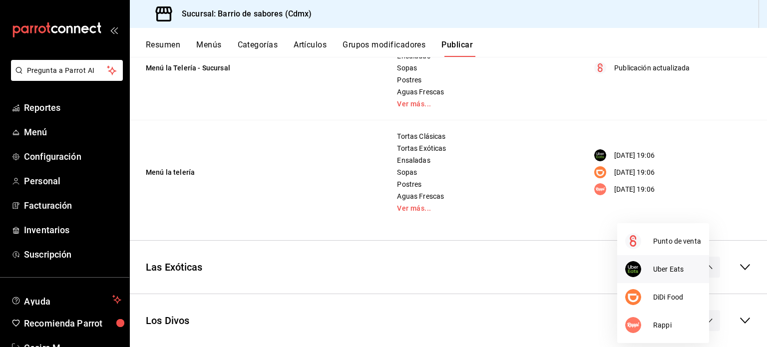
click at [679, 270] on span "Uber Eats" at bounding box center [678, 269] width 48 height 10
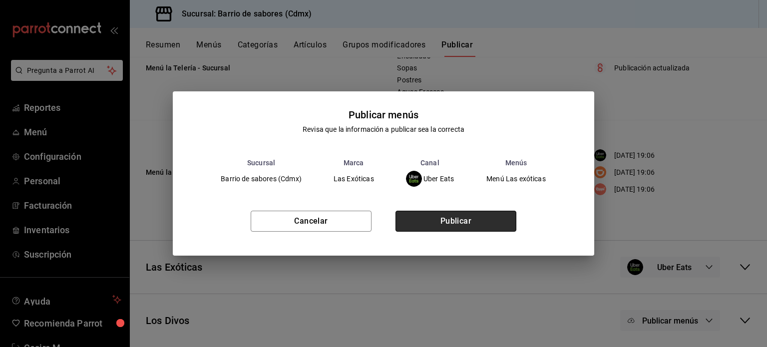
click at [448, 217] on button "Publicar" at bounding box center [456, 221] width 121 height 21
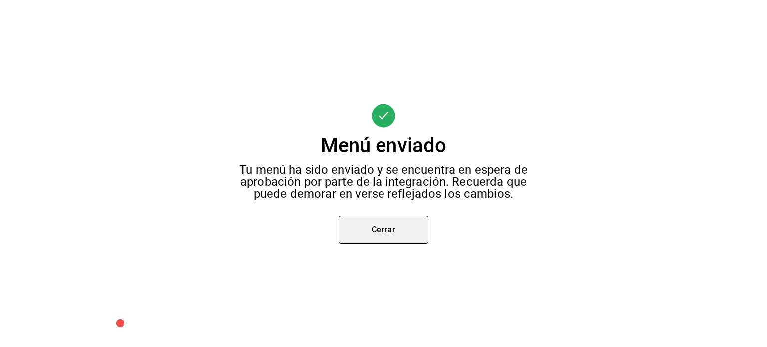
scroll to position [105, 0]
click at [362, 232] on button "Cerrar" at bounding box center [384, 230] width 90 height 28
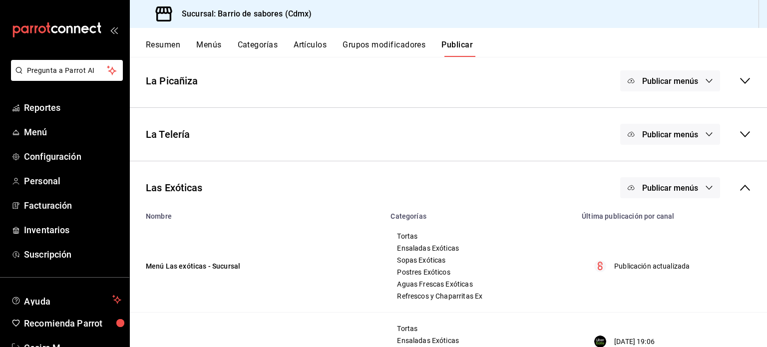
scroll to position [232, 0]
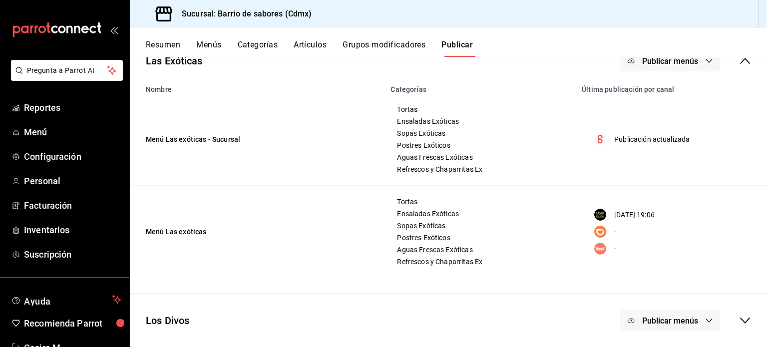
click at [698, 321] on div "Los Divos Publicar menús" at bounding box center [449, 320] width 638 height 37
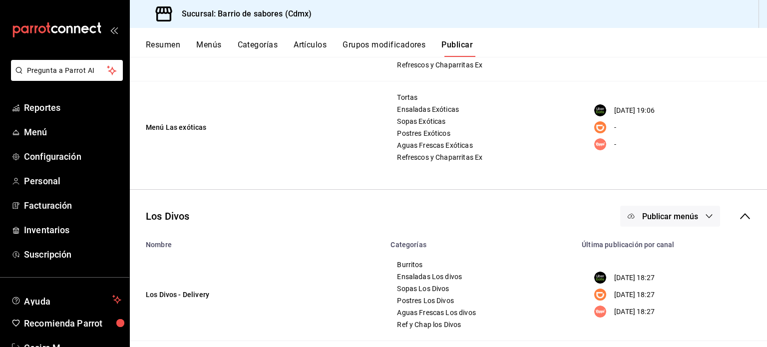
scroll to position [439, 0]
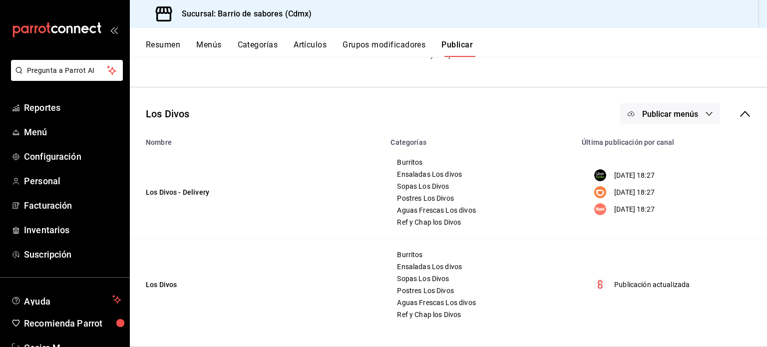
click at [660, 126] on div "Los Divos Publicar menús" at bounding box center [449, 113] width 638 height 37
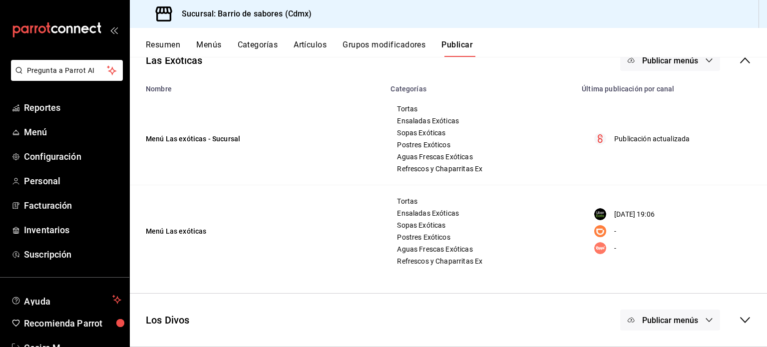
scroll to position [232, 0]
click at [680, 319] on span "Publicar menús" at bounding box center [671, 320] width 56 height 9
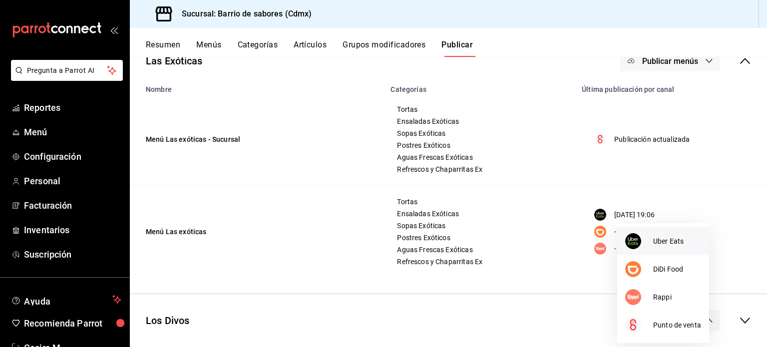
click at [667, 241] on span "Uber Eats" at bounding box center [678, 241] width 48 height 10
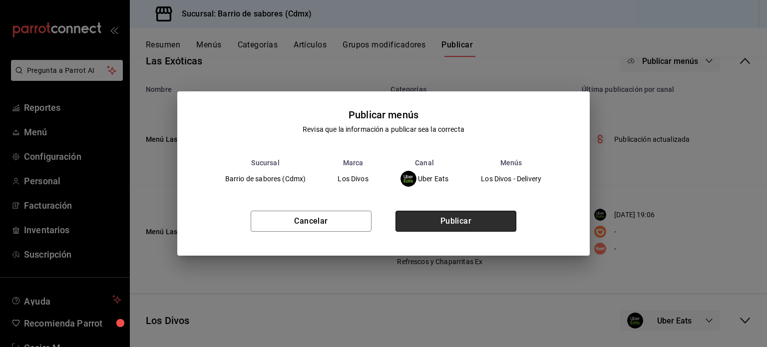
click at [500, 228] on button "Publicar" at bounding box center [456, 221] width 121 height 21
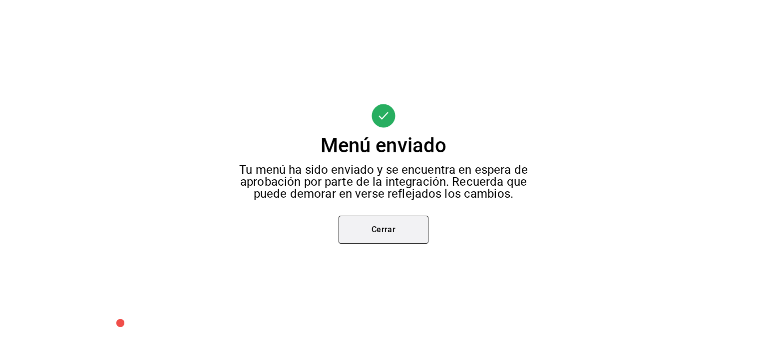
scroll to position [158, 0]
click at [378, 219] on button "Cerrar" at bounding box center [384, 230] width 90 height 28
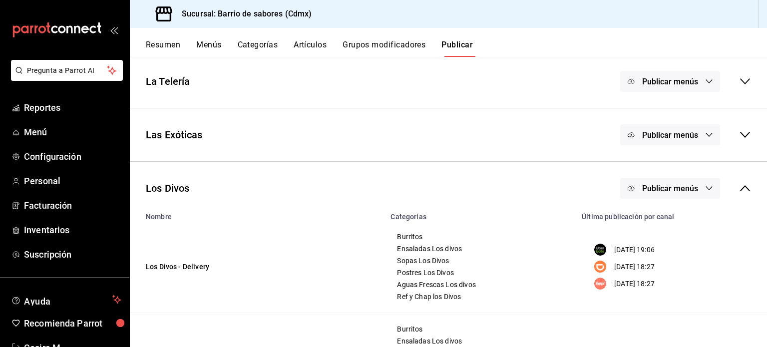
scroll to position [232, 0]
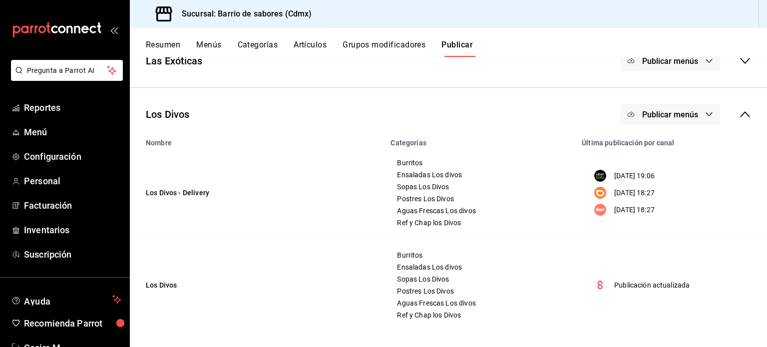
click at [693, 119] on button "Publicar menús" at bounding box center [671, 114] width 100 height 21
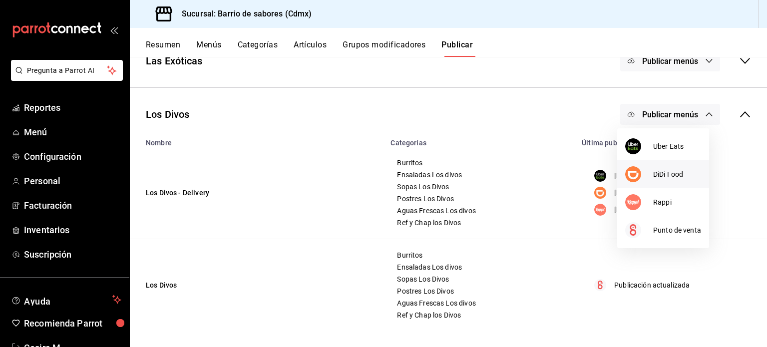
click at [688, 179] on span "DiDi Food" at bounding box center [678, 174] width 48 height 10
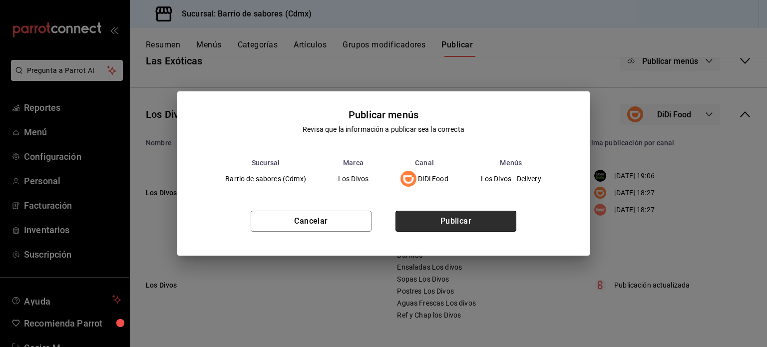
click at [504, 223] on button "Publicar" at bounding box center [456, 221] width 121 height 21
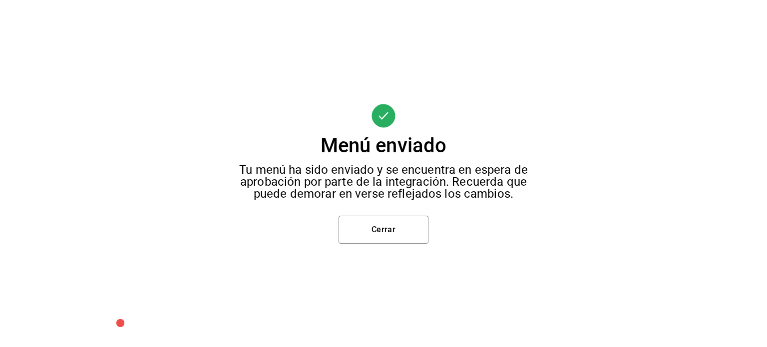
scroll to position [40, 0]
click at [416, 237] on button "Cerrar" at bounding box center [384, 230] width 90 height 28
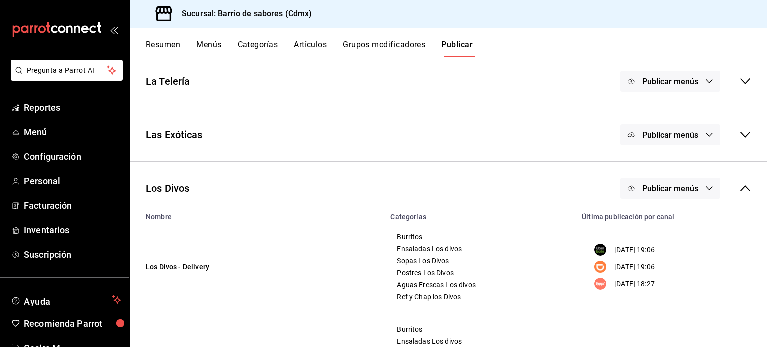
scroll to position [232, 0]
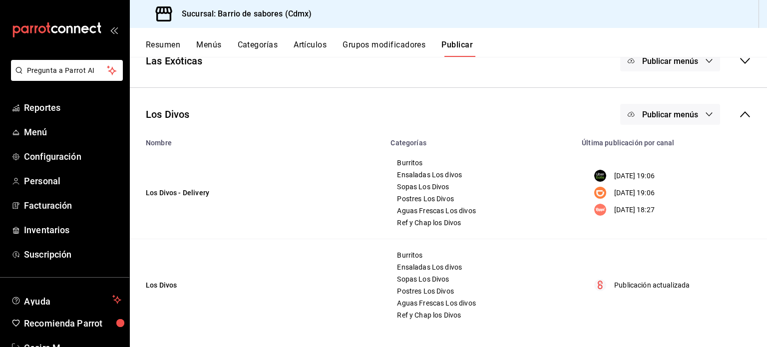
click at [691, 116] on button "Publicar menús" at bounding box center [671, 114] width 100 height 21
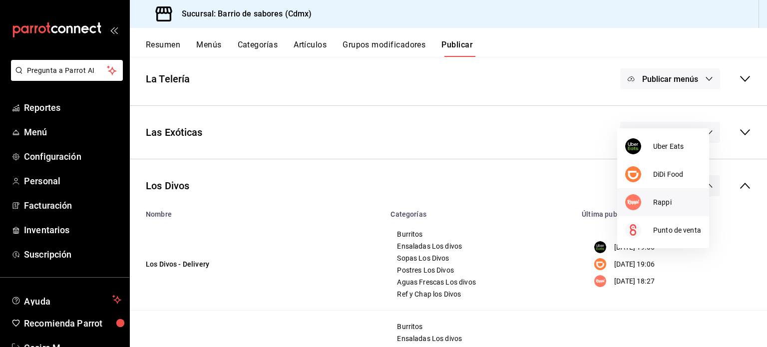
scroll to position [158, 0]
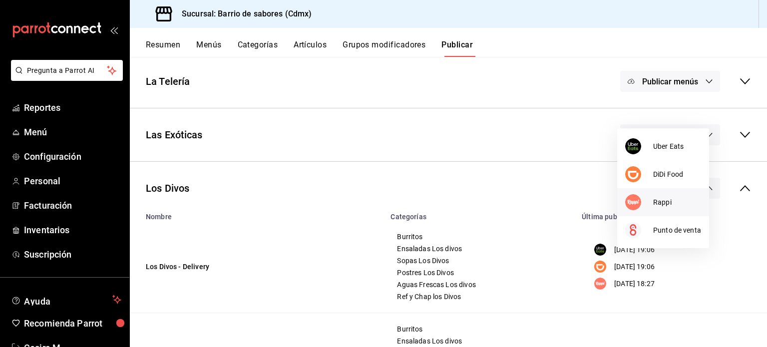
click at [667, 209] on li "Rappi" at bounding box center [664, 202] width 92 height 28
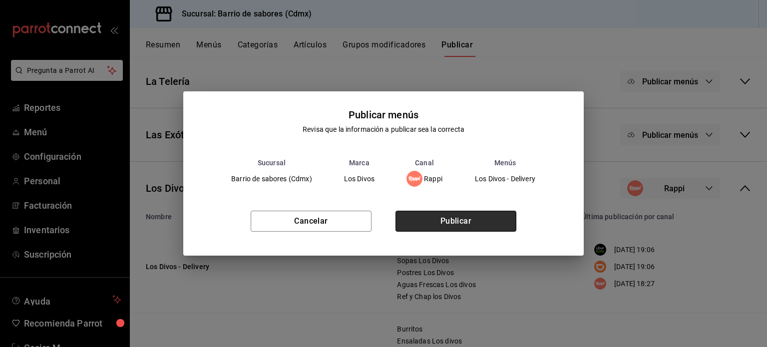
click at [495, 226] on button "Publicar" at bounding box center [456, 221] width 121 height 21
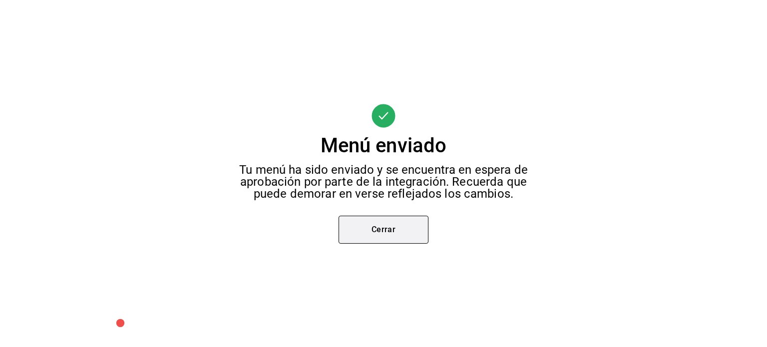
click at [372, 225] on button "Cerrar" at bounding box center [384, 230] width 90 height 28
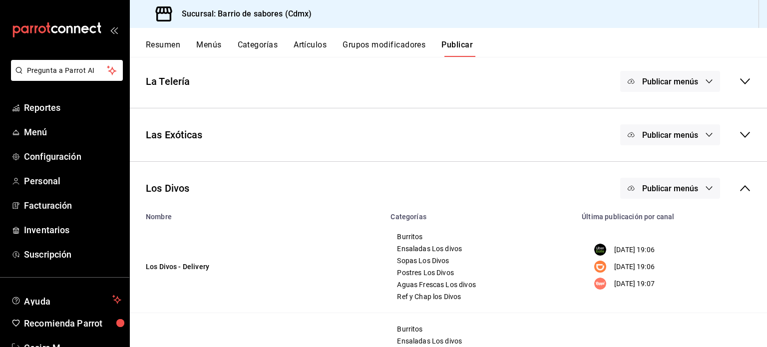
click at [307, 43] on button "Artículos" at bounding box center [310, 48] width 33 height 17
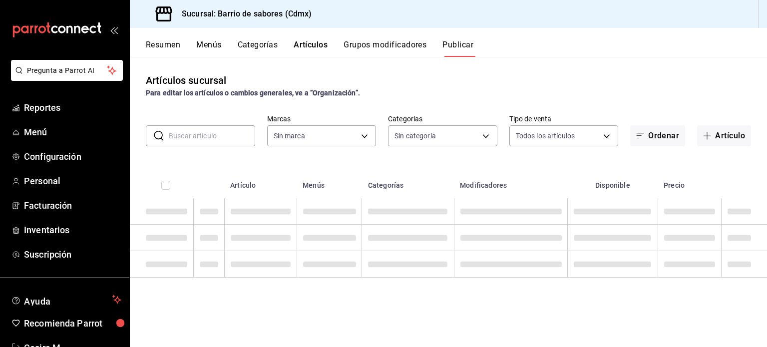
type input "54170aec-8ed1-4a83-91d9-e61a2f809249,df7bfe38-4ce9-448d-a052-554b50023395,f231c…"
type input "d4f2c970-276d-471a-bc58-83fd5eec7f62,ac1f3768-58ea-4cf7-976a-fbc56a6832cd,56d72…"
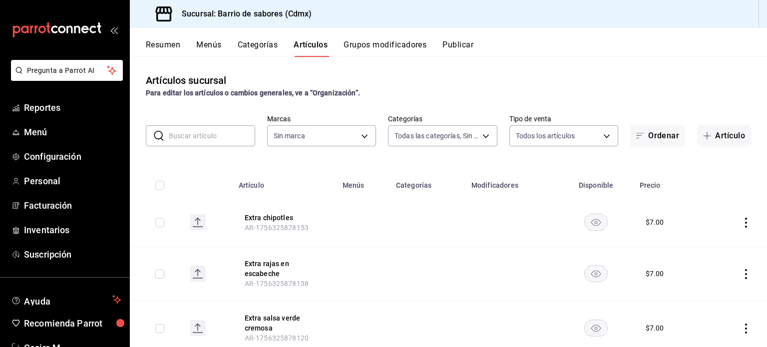
type input "54170aec-8ed1-4a83-91d9-e61a2f809249,df7bfe38-4ce9-448d-a052-554b50023395,f231c…"
click at [208, 40] on button "Menús" at bounding box center [208, 48] width 25 height 17
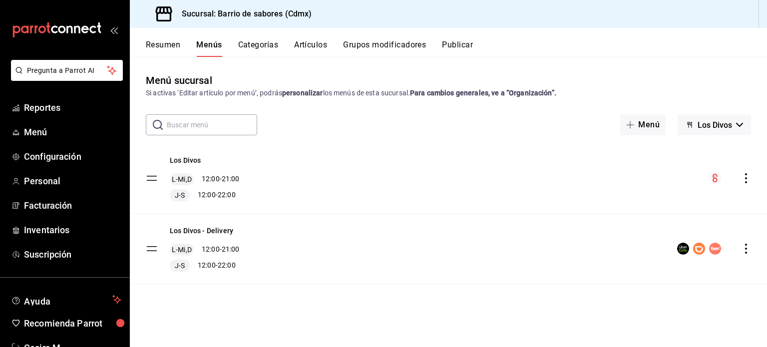
click at [156, 45] on button "Resumen" at bounding box center [163, 48] width 34 height 17
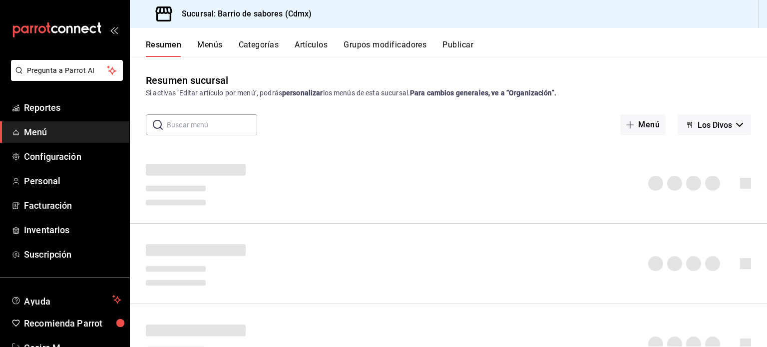
drag, startPoint x: 184, startPoint y: 9, endPoint x: 163, endPoint y: 21, distance: 23.7
click at [163, 21] on div "Sucursal: Barrio de sabores (Cdmx)" at bounding box center [227, 14] width 178 height 28
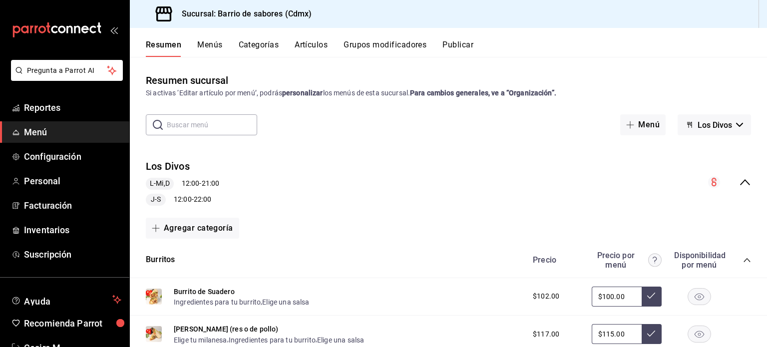
click at [110, 29] on icon "open_drawer_menu" at bounding box center [114, 30] width 8 height 8
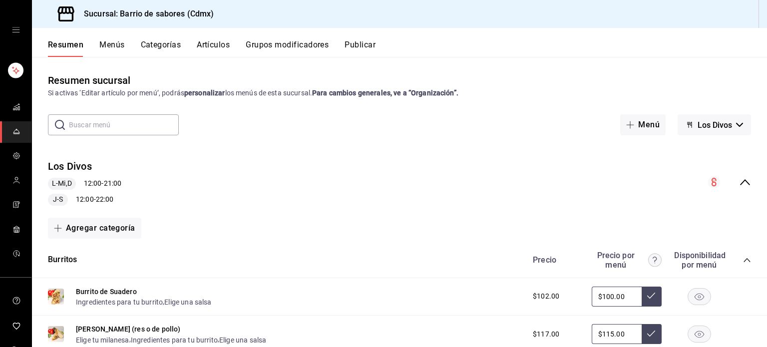
click at [211, 49] on button "Artículos" at bounding box center [213, 48] width 33 height 17
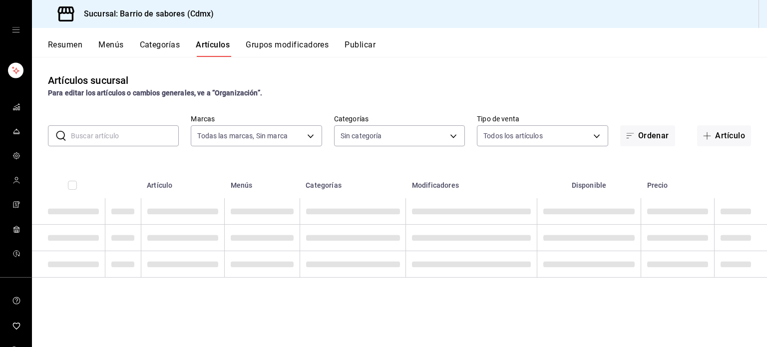
type input "54170aec-8ed1-4a83-91d9-e61a2f809249,df7bfe38-4ce9-448d-a052-554b50023395,f231c…"
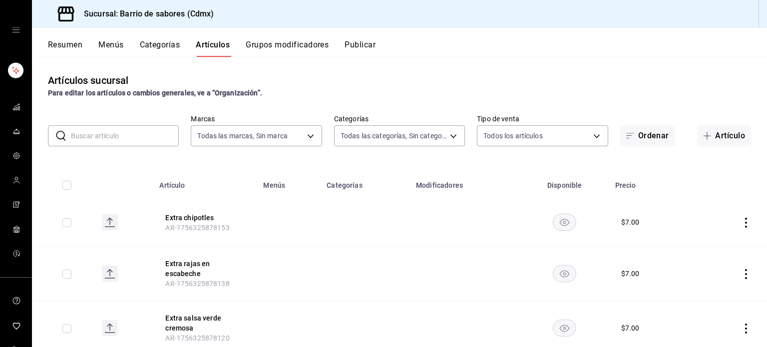
type input "d4f2c970-276d-471a-bc58-83fd5eec7f62,ac1f3768-58ea-4cf7-976a-fbc56a6832cd,56d72…"
click at [66, 41] on button "Resumen" at bounding box center [65, 48] width 34 height 17
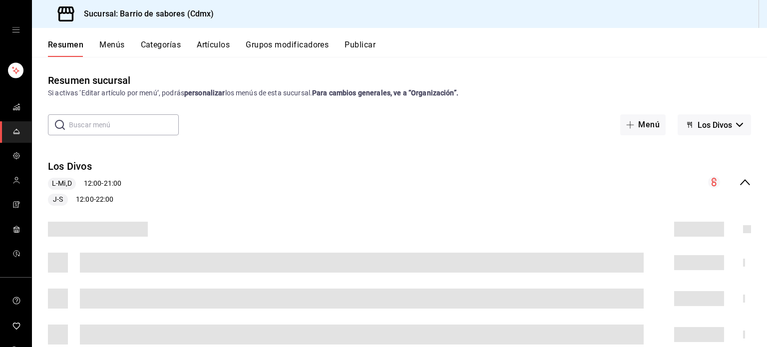
click at [219, 41] on button "Artículos" at bounding box center [213, 48] width 33 height 17
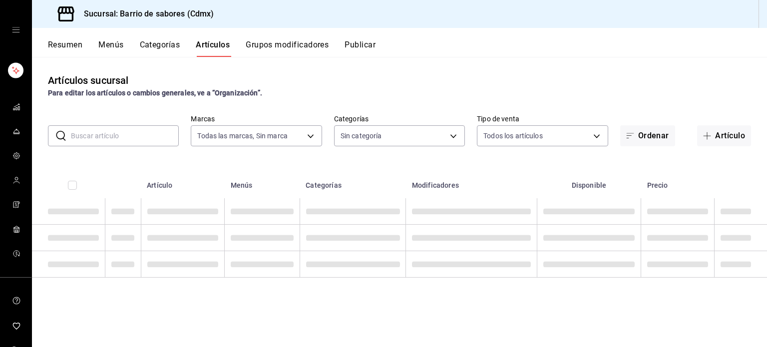
type input "54170aec-8ed1-4a83-91d9-e61a2f809249,df7bfe38-4ce9-448d-a052-554b50023395,f231c…"
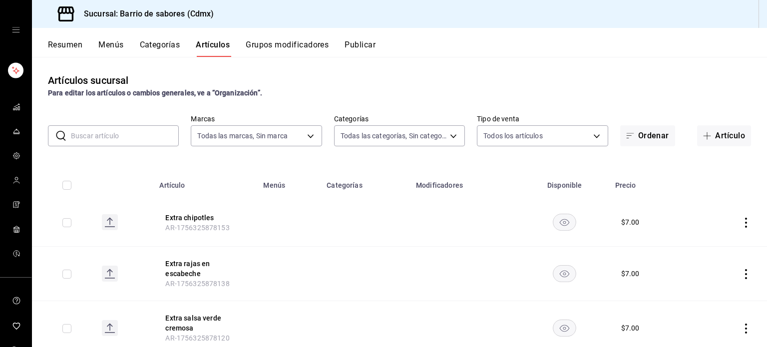
type input "d4f2c970-276d-471a-bc58-83fd5eec7f62,ac1f3768-58ea-4cf7-976a-fbc56a6832cd,56d72…"
